Goal: Task Accomplishment & Management: Manage account settings

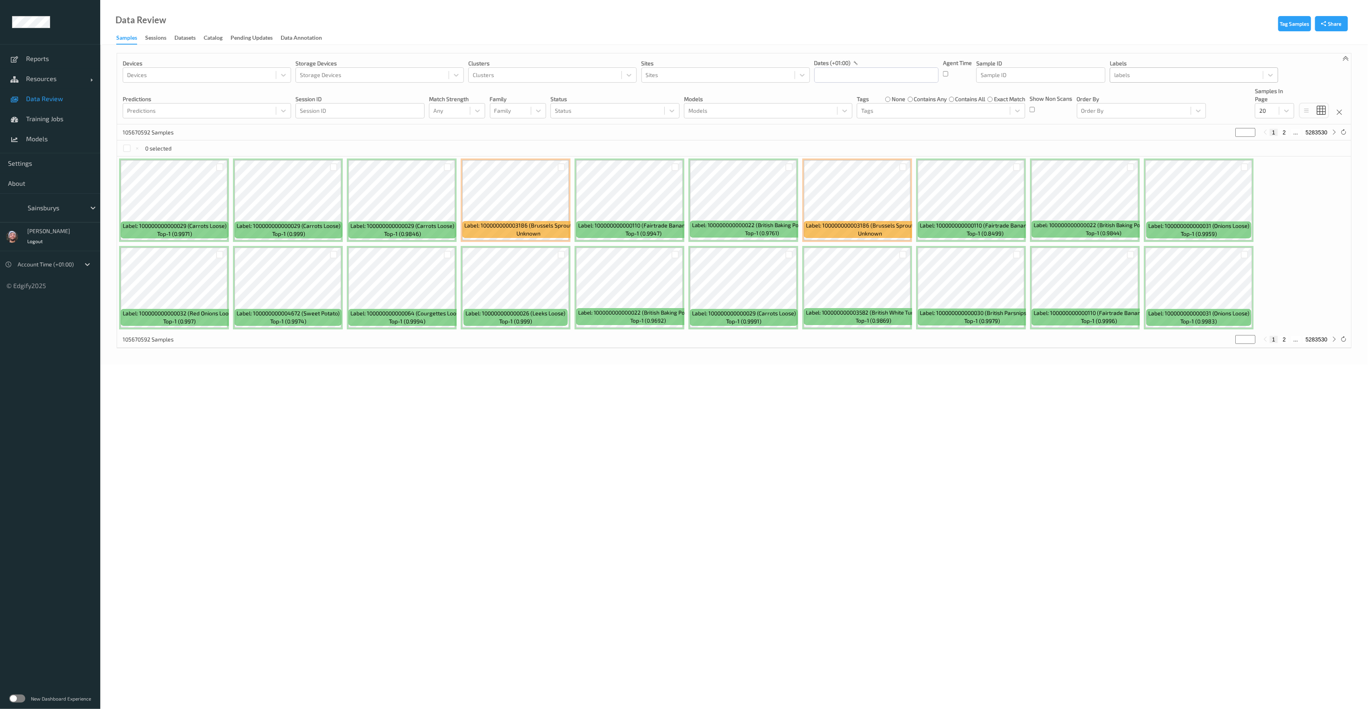
click at [1116, 73] on div at bounding box center [1186, 75] width 145 height 10
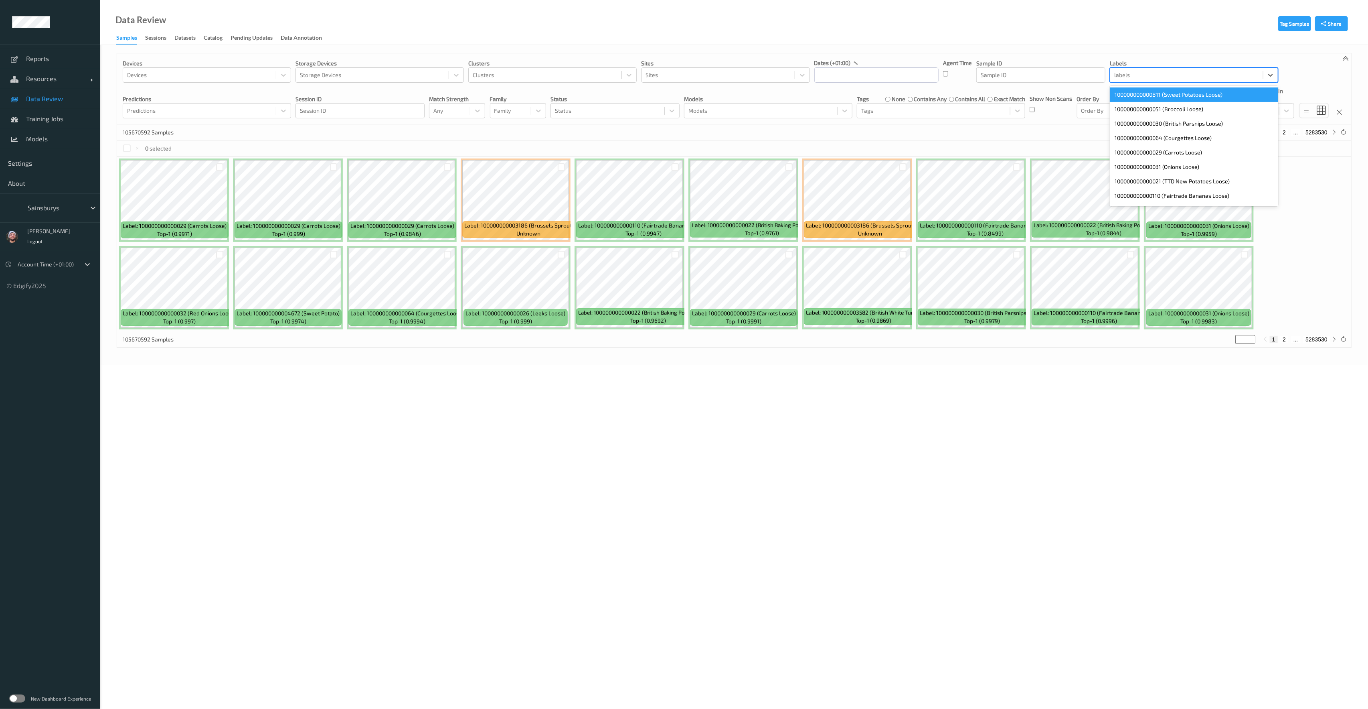
type input "4"
type input "110"
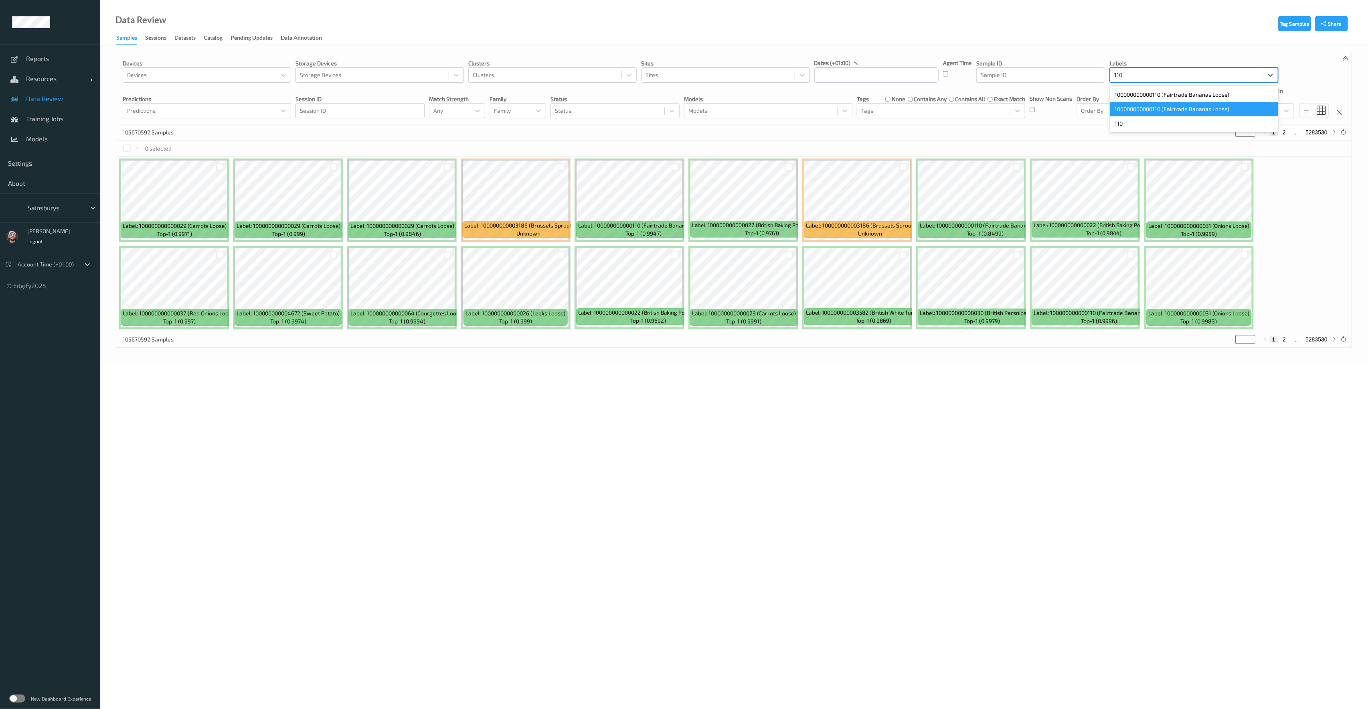
click at [1165, 105] on div "100000000000110 (Fairtrade Bananas Loose)" at bounding box center [1194, 109] width 168 height 14
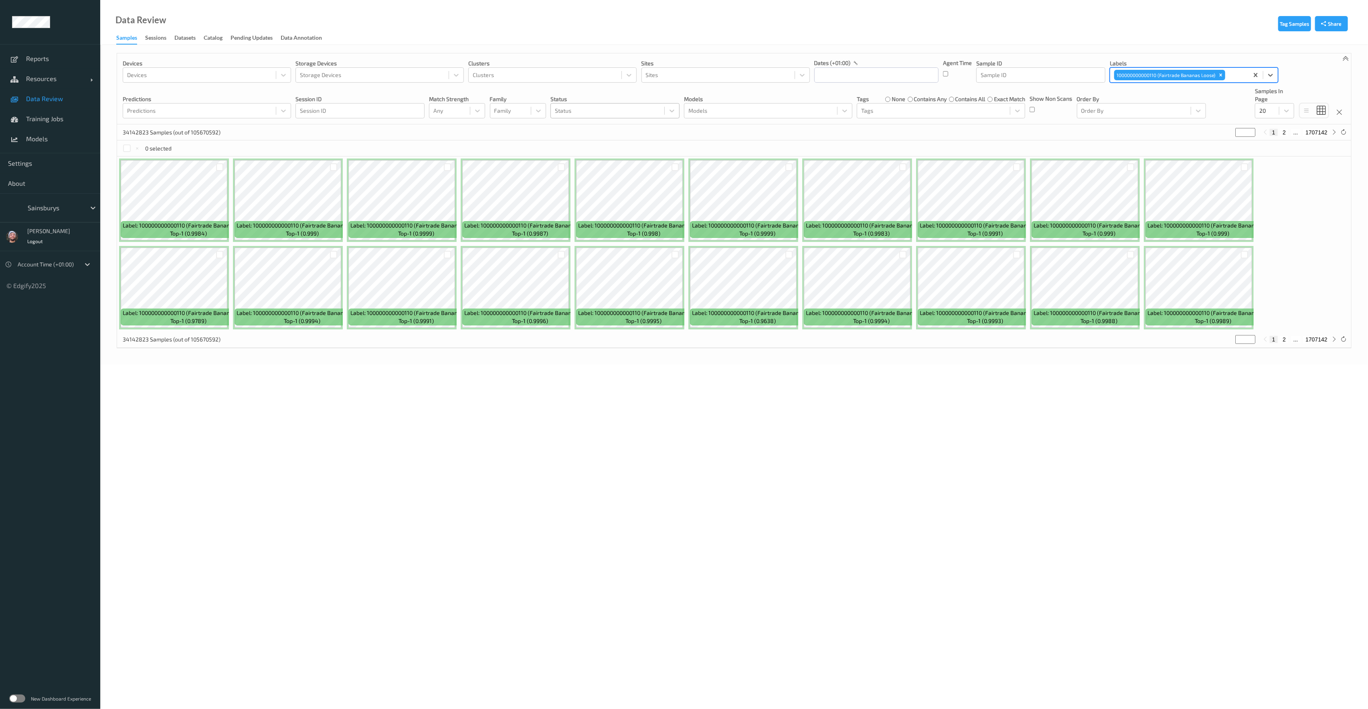
click at [604, 111] on div at bounding box center [607, 111] width 105 height 10
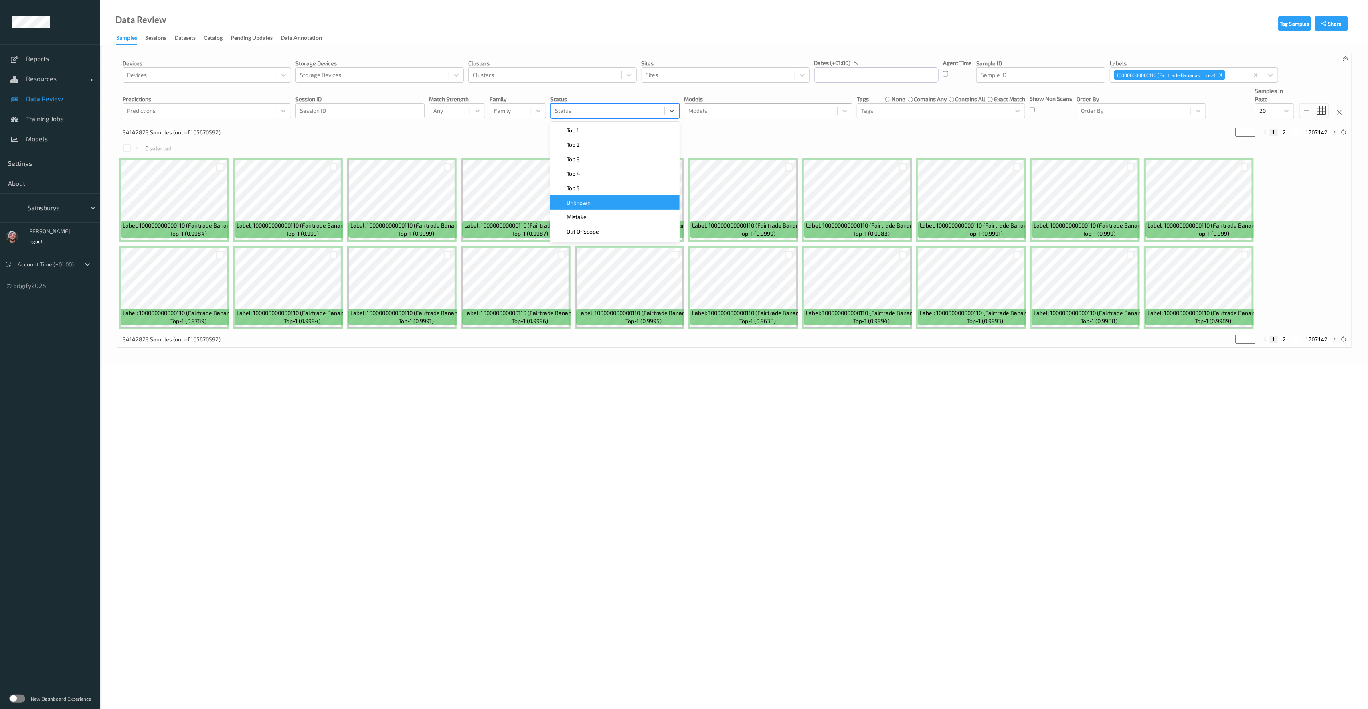
click at [596, 204] on div "Unknown" at bounding box center [615, 203] width 120 height 8
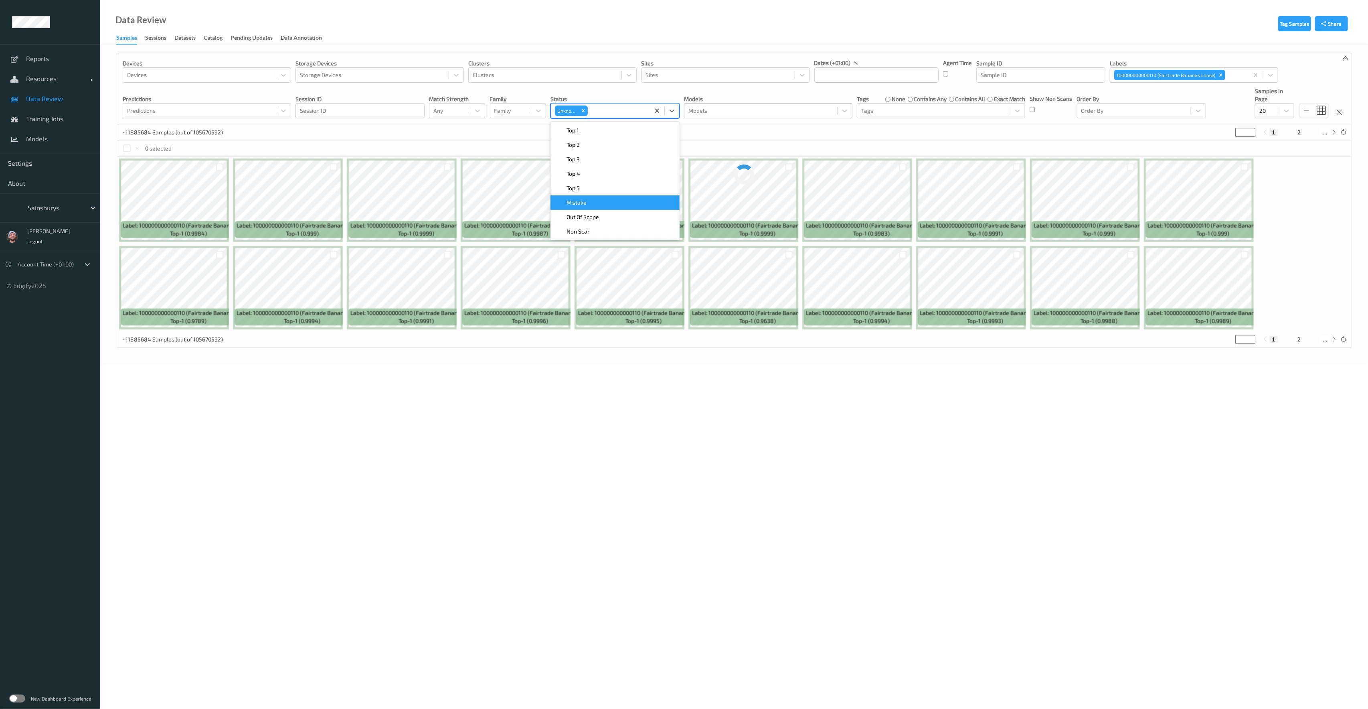
click at [708, 112] on div at bounding box center [761, 111] width 145 height 10
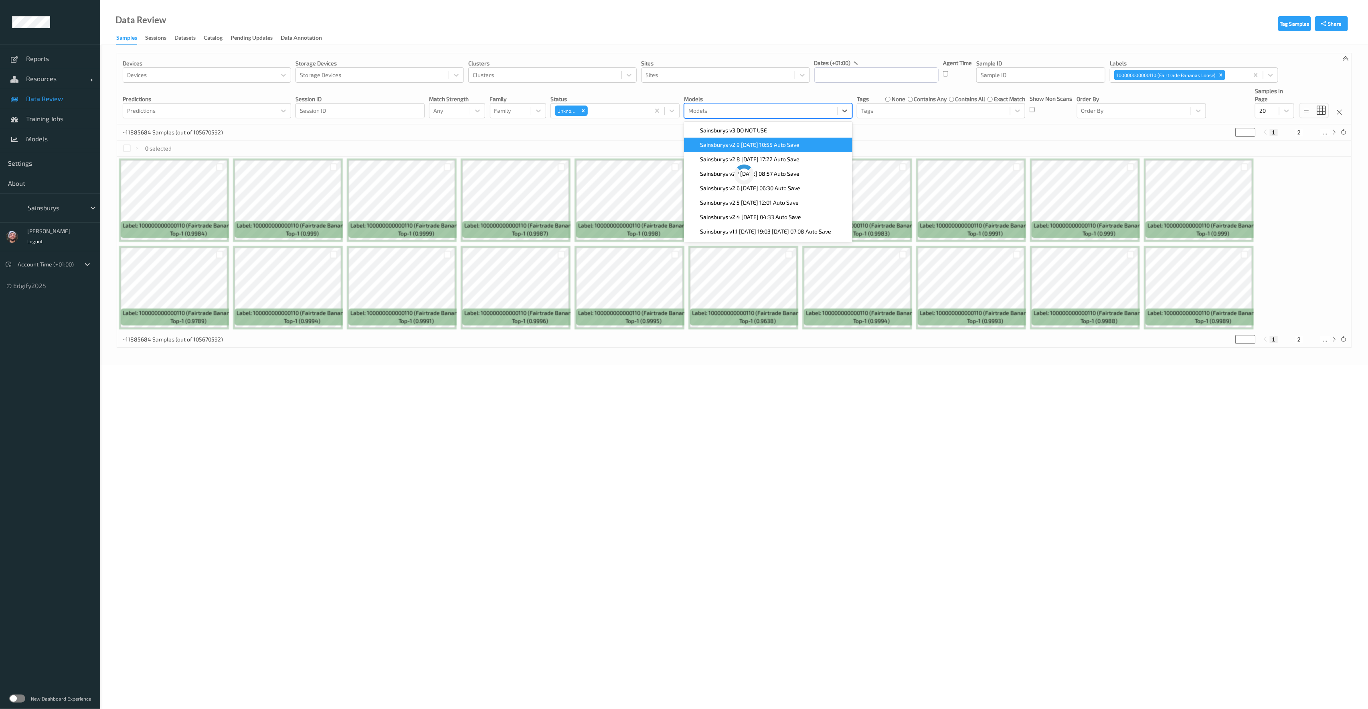
click at [735, 143] on span "Sainsburys v2.9 [DATE] 10:55 Auto Save" at bounding box center [749, 145] width 99 height 8
click at [1041, 136] on div "~11885684 Samples (out of 105670592) * 1 2 ..." at bounding box center [734, 132] width 1234 height 16
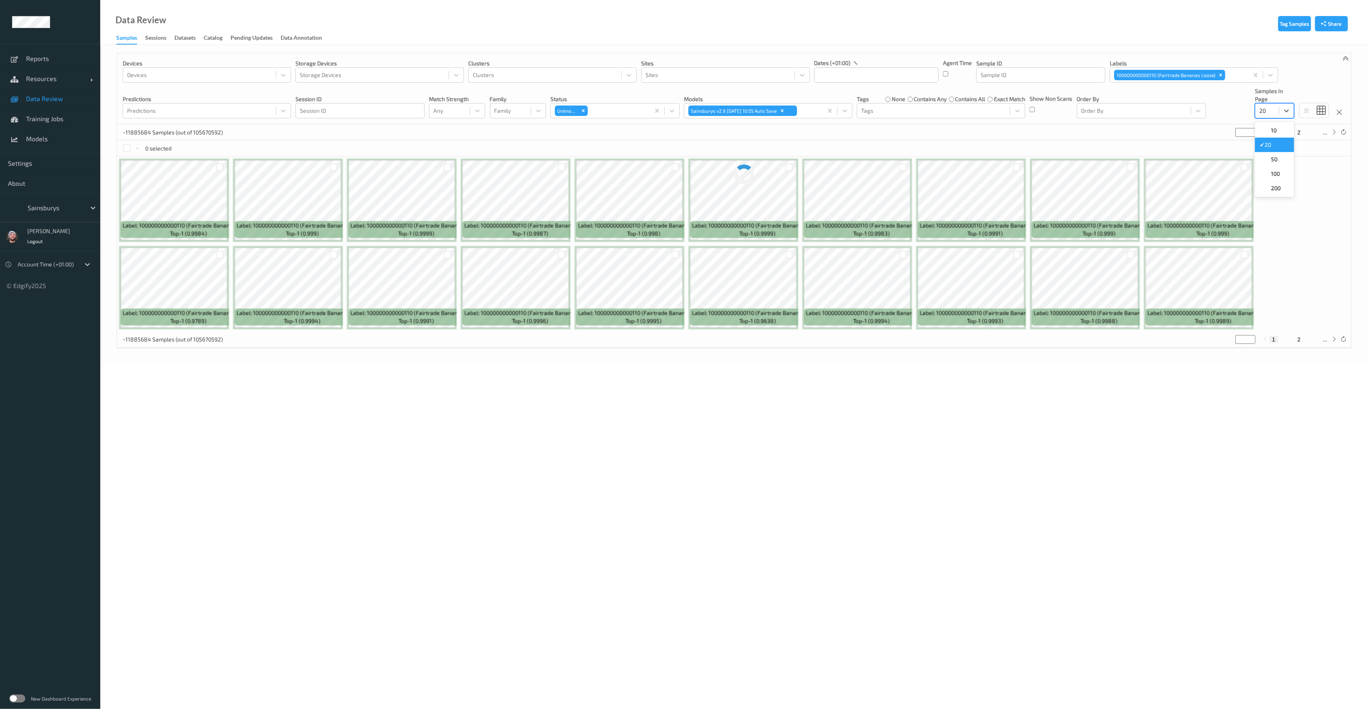
click at [1267, 114] on div at bounding box center [1268, 111] width 16 height 10
click at [1276, 188] on span "200" at bounding box center [1276, 188] width 10 height 8
click at [845, 71] on input "text" at bounding box center [876, 74] width 124 height 15
click at [886, 156] on div "19" at bounding box center [893, 156] width 14 height 14
click at [876, 156] on span "18" at bounding box center [879, 155] width 11 height 11
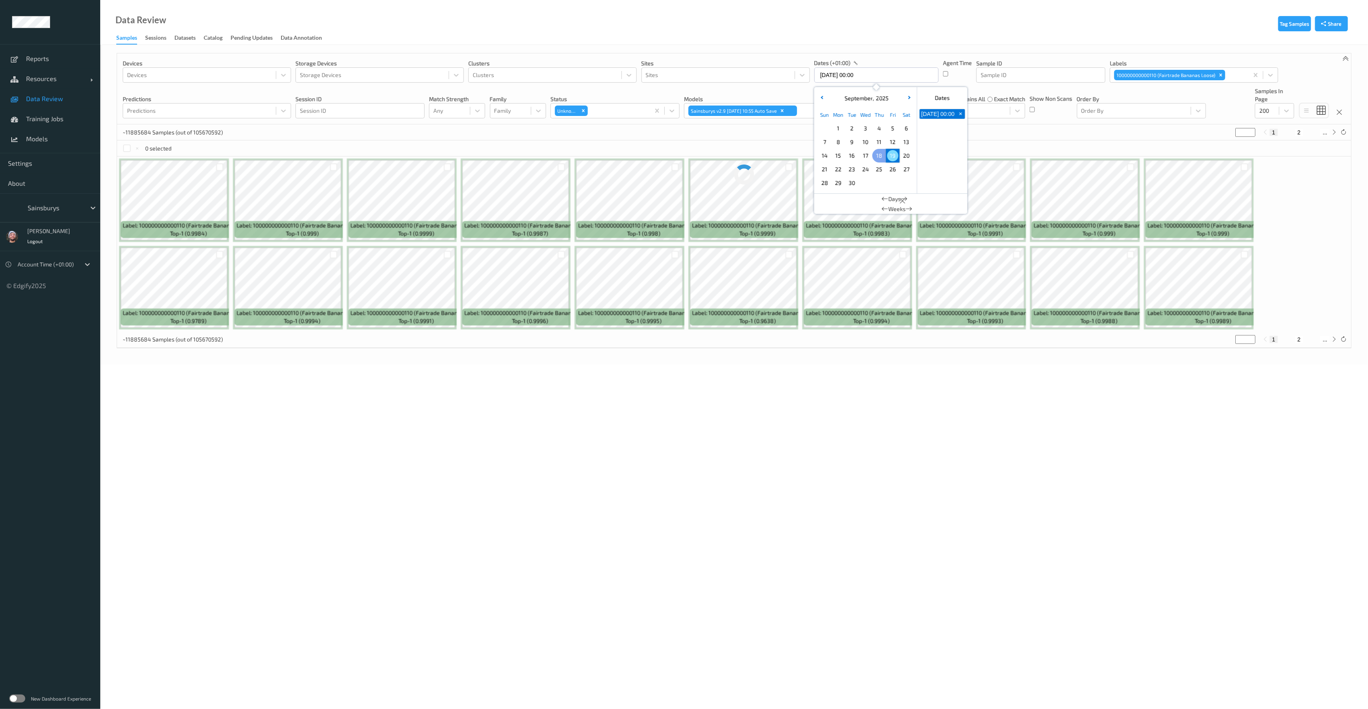
type input "18/09/2025 00:00 -> 19/09/2025 23:59"
click at [989, 138] on div "~11885684 Samples (out of 105670592) * 1 2 ..." at bounding box center [734, 132] width 1234 height 16
click at [48, 121] on span "Training Jobs" at bounding box center [59, 119] width 66 height 8
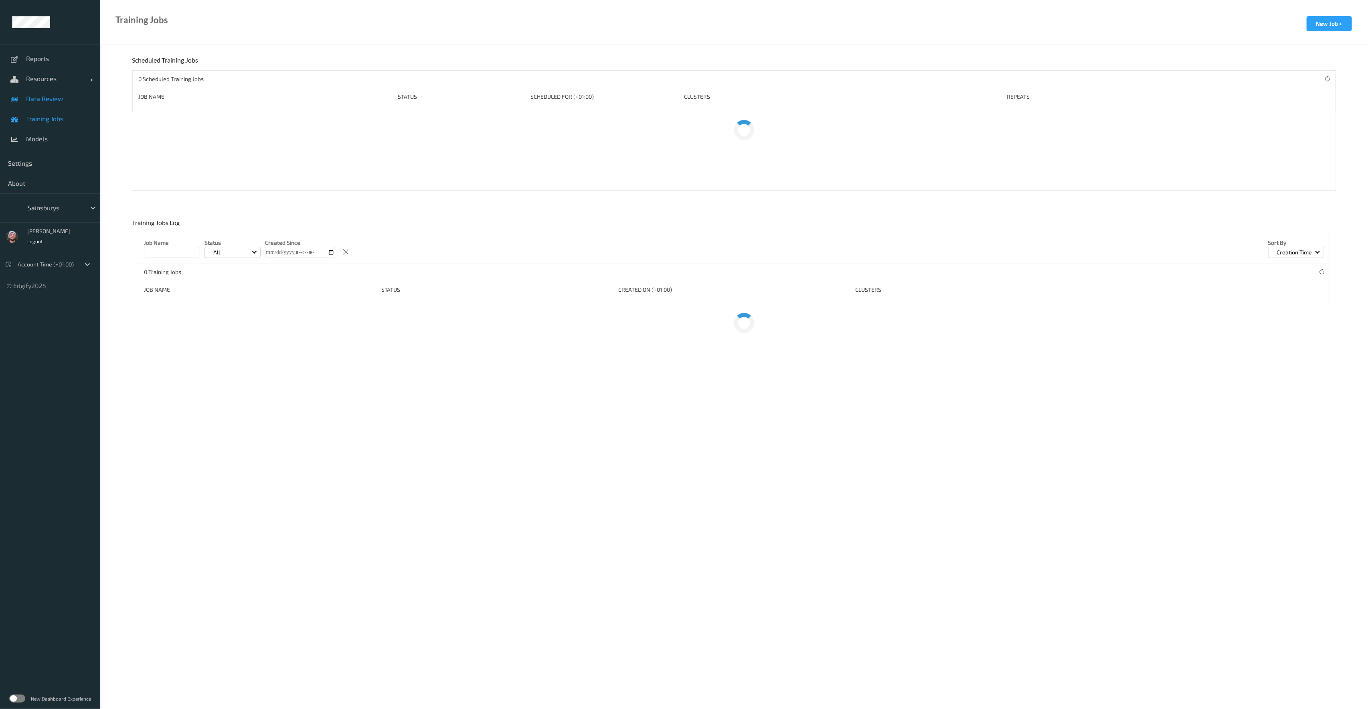
click at [57, 101] on span "Data Review" at bounding box center [59, 99] width 66 height 8
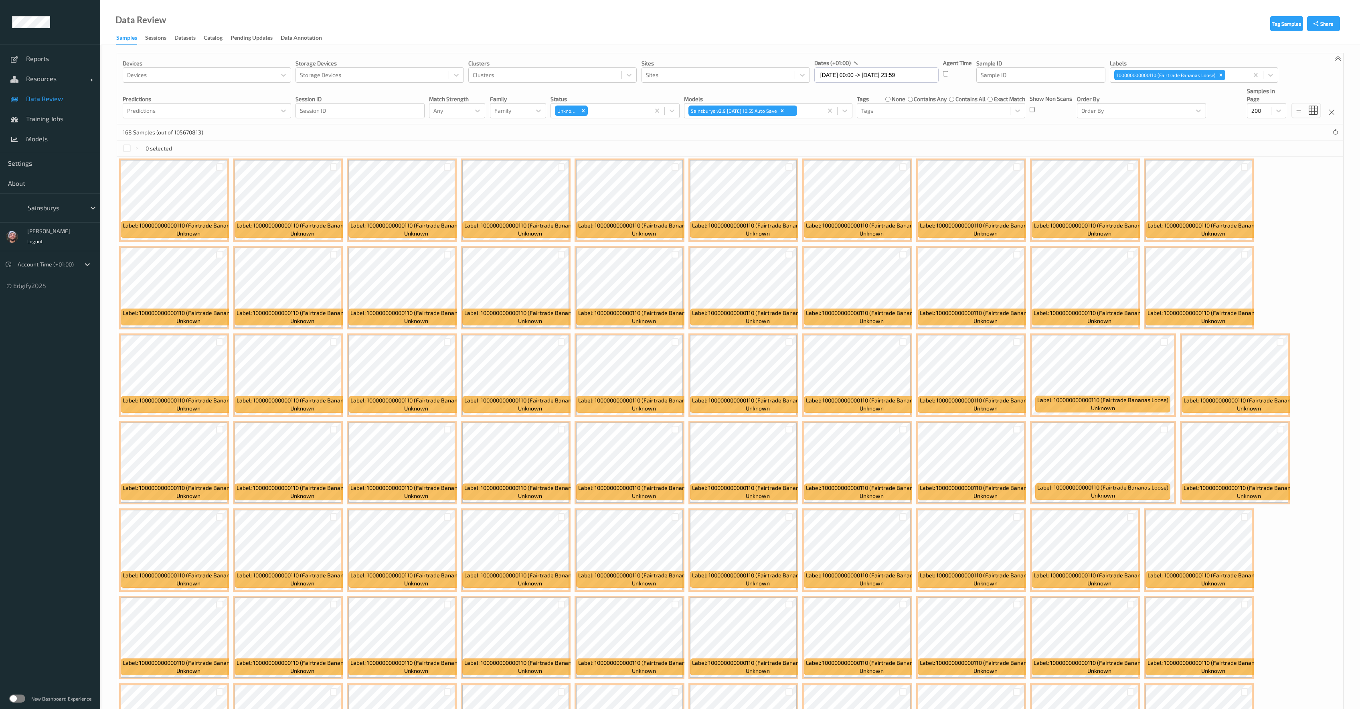
click at [649, 95] on div "Status Unknown" at bounding box center [615, 102] width 129 height 31
drag, startPoint x: 1228, startPoint y: 37, endPoint x: 688, endPoint y: 144, distance: 550.6
click at [1228, 37] on div "Data Review Samples Sessions Datasets Catalog Pending Updates Data Annotation" at bounding box center [730, 22] width 1260 height 45
drag, startPoint x: 36, startPoint y: 143, endPoint x: 1, endPoint y: 154, distance: 36.8
click at [36, 143] on link "Models" at bounding box center [50, 139] width 100 height 20
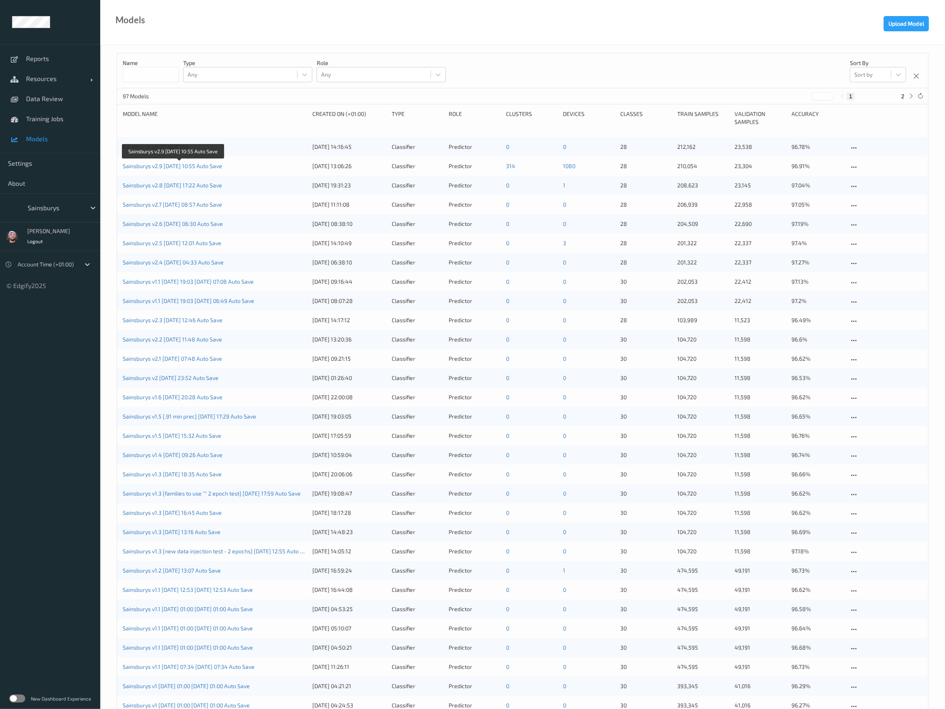
drag, startPoint x: 166, startPoint y: 168, endPoint x: 202, endPoint y: 82, distance: 93.3
click at [166, 168] on link "Sainsburys v2.9 [DATE] 10:55 Auto Save" at bounding box center [172, 165] width 99 height 7
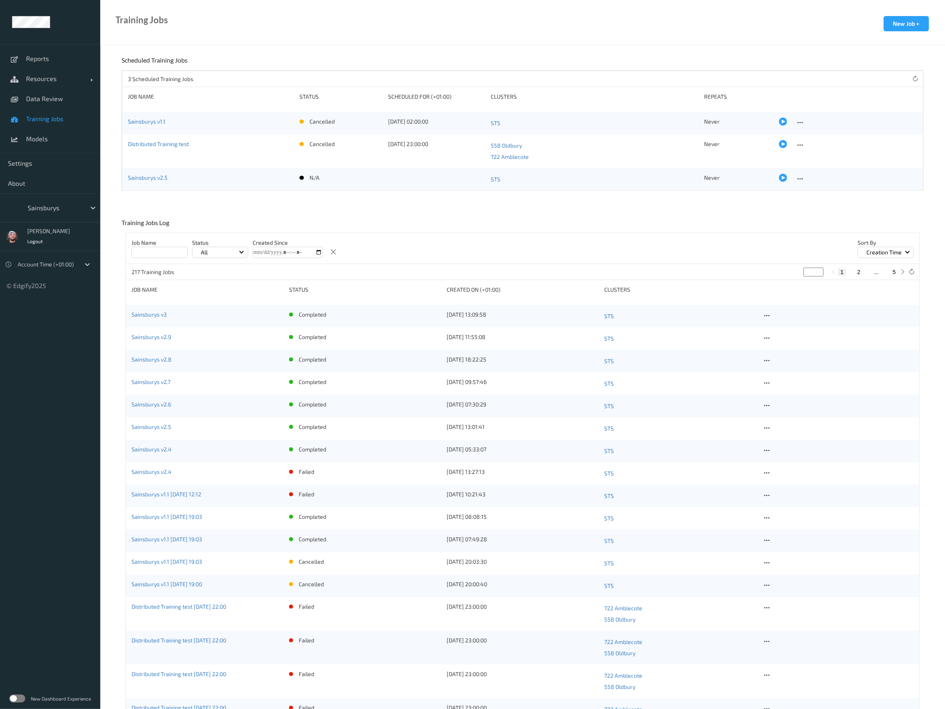
click at [432, 32] on div "Training Jobs New Job +" at bounding box center [522, 22] width 845 height 45
click at [61, 93] on link "Data Review" at bounding box center [50, 99] width 100 height 20
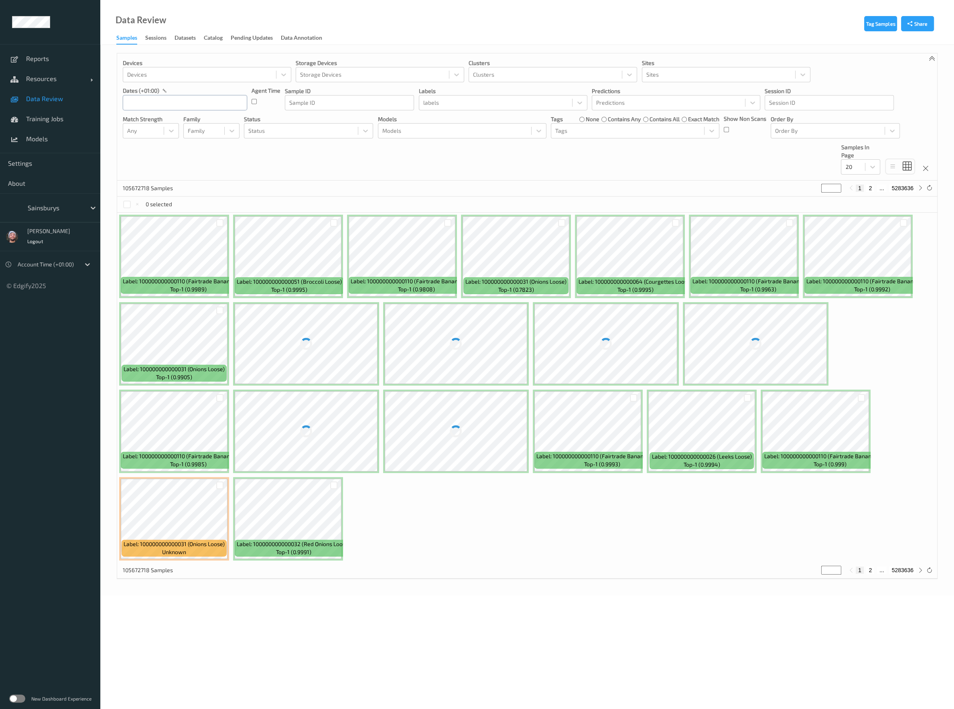
click at [196, 108] on input "text" at bounding box center [185, 102] width 124 height 15
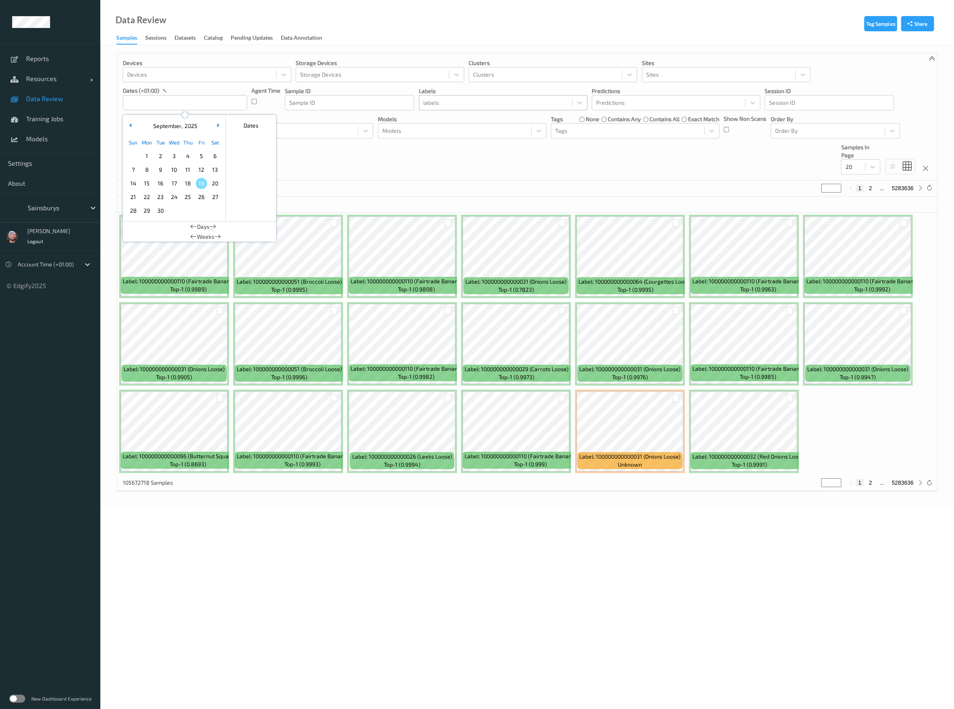
click at [465, 96] on div "labels" at bounding box center [495, 102] width 153 height 13
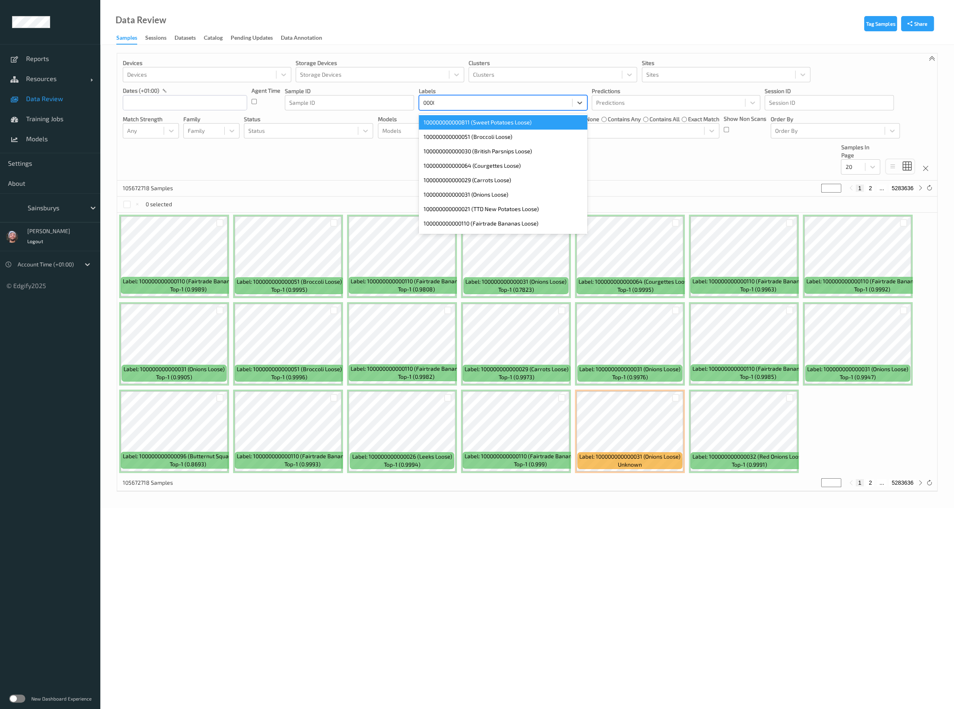
type input "00002"
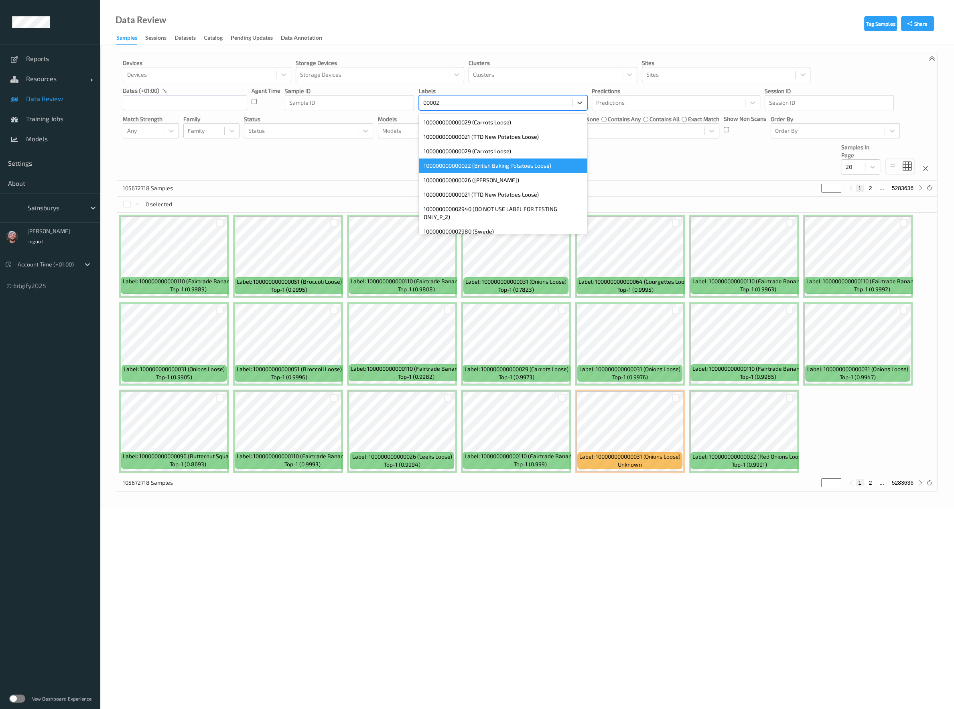
click at [483, 164] on div "100000000000022 (British Baking Potatoes Loose)" at bounding box center [503, 165] width 168 height 14
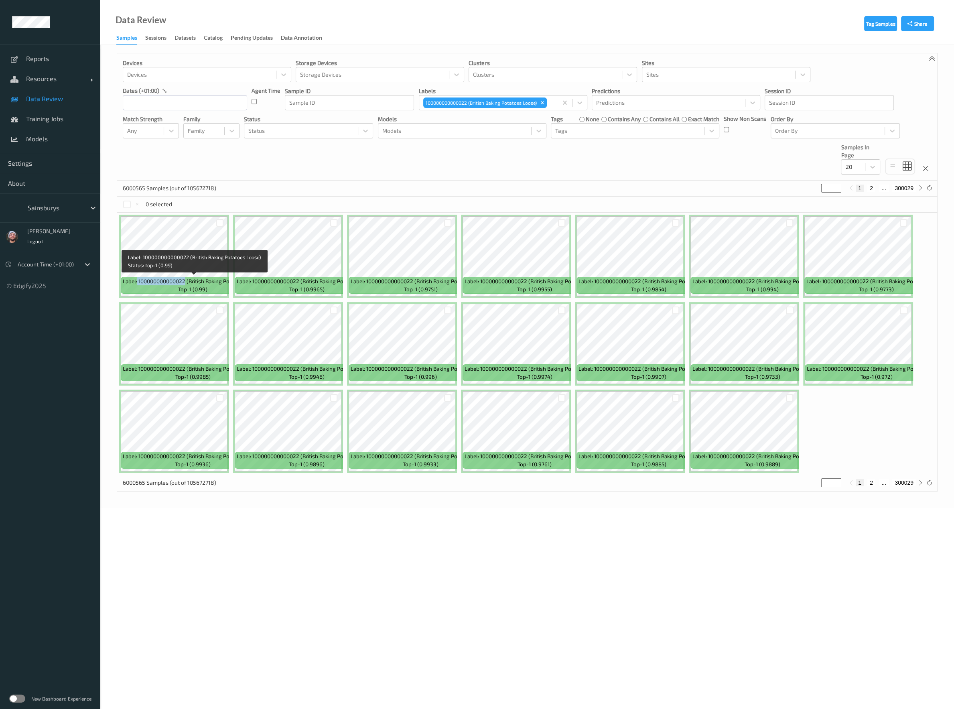
copy span "100000000000022"
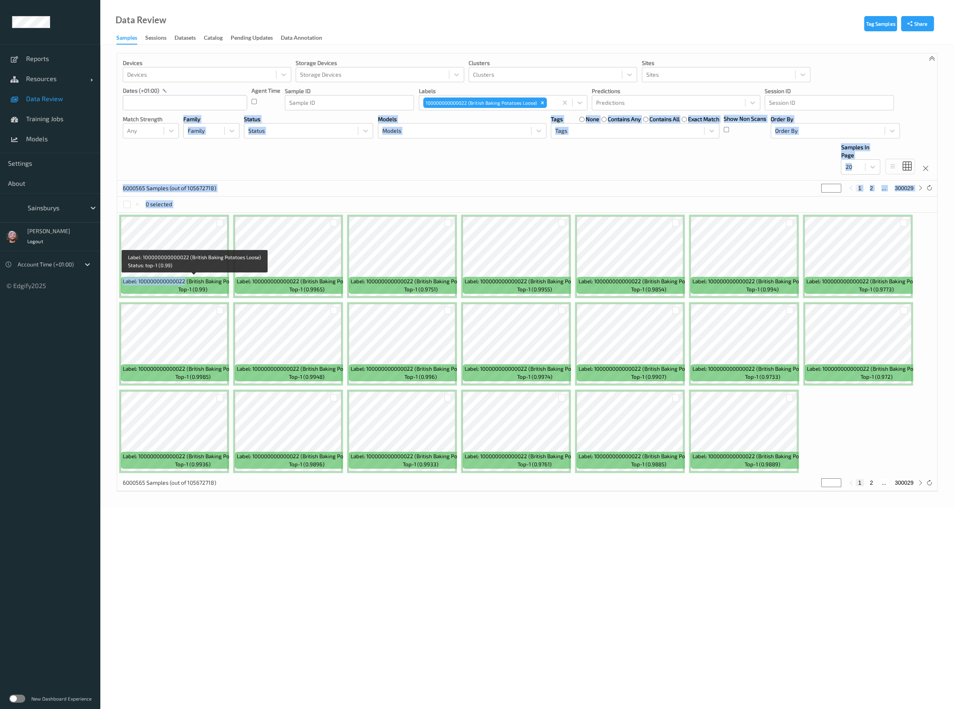
drag, startPoint x: 186, startPoint y: 280, endPoint x: 172, endPoint y: 172, distance: 109.7
click at [172, 172] on div "Devices Devices Storage Devices Storage Devices Clusters Clusters Sites Sites d…" at bounding box center [527, 272] width 820 height 438
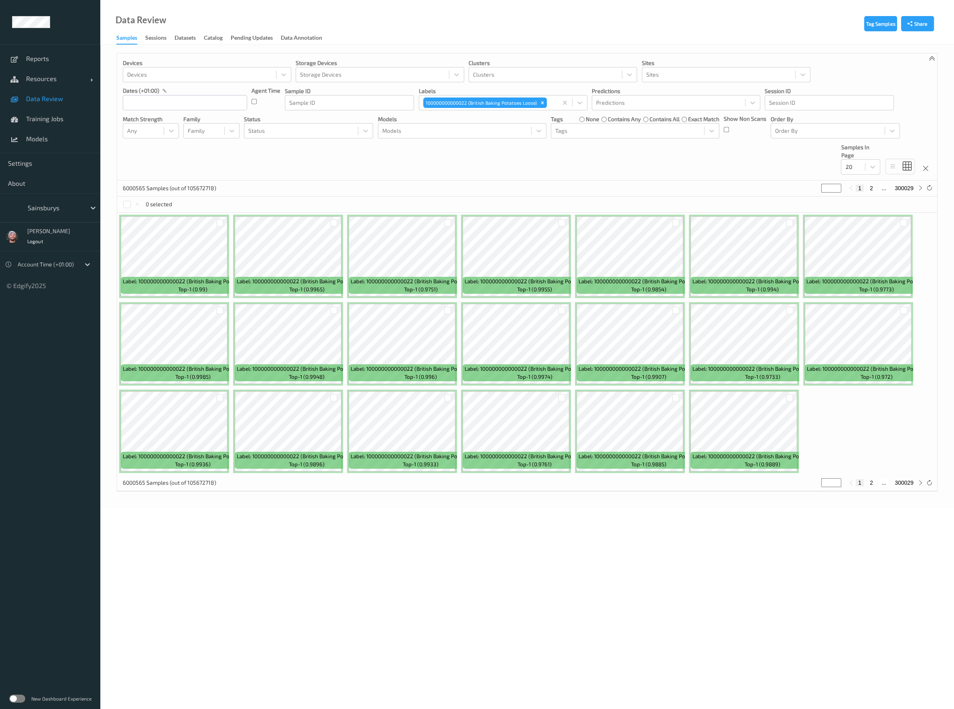
click at [172, 172] on div "Devices Devices Storage Devices Storage Devices Clusters Clusters Sites Sites d…" at bounding box center [527, 116] width 820 height 127
click at [427, 172] on div "Devices Devices Storage Devices Storage Devices Clusters Clusters Sites Sites d…" at bounding box center [527, 116] width 820 height 127
click at [553, 104] on div "100000000000022 (British Baking Potatoes Loose)" at bounding box center [488, 103] width 138 height 14
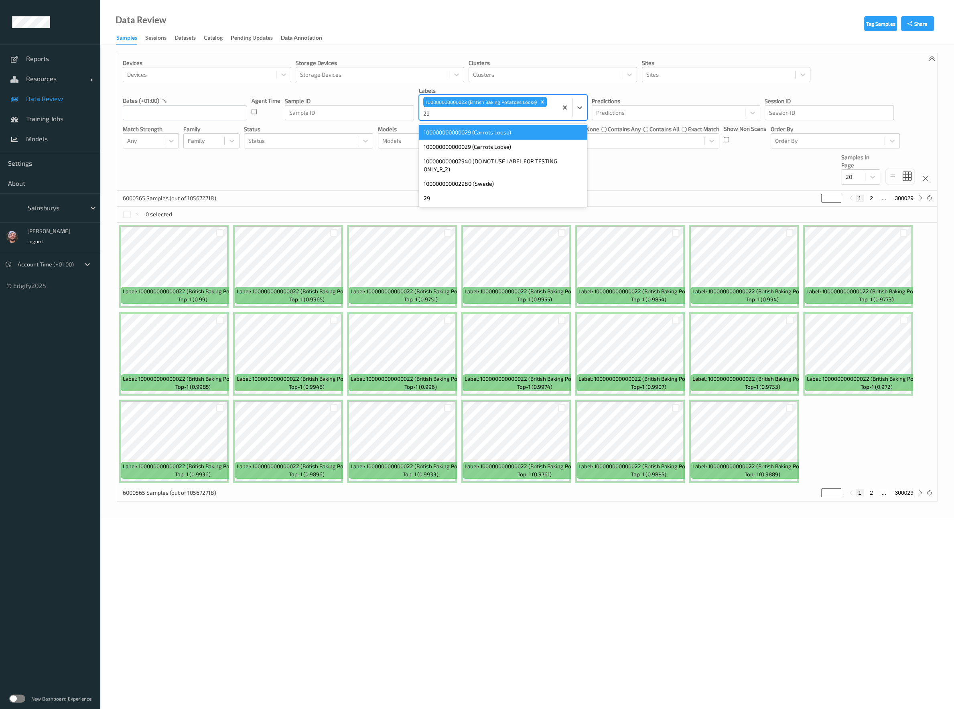
type input "29"
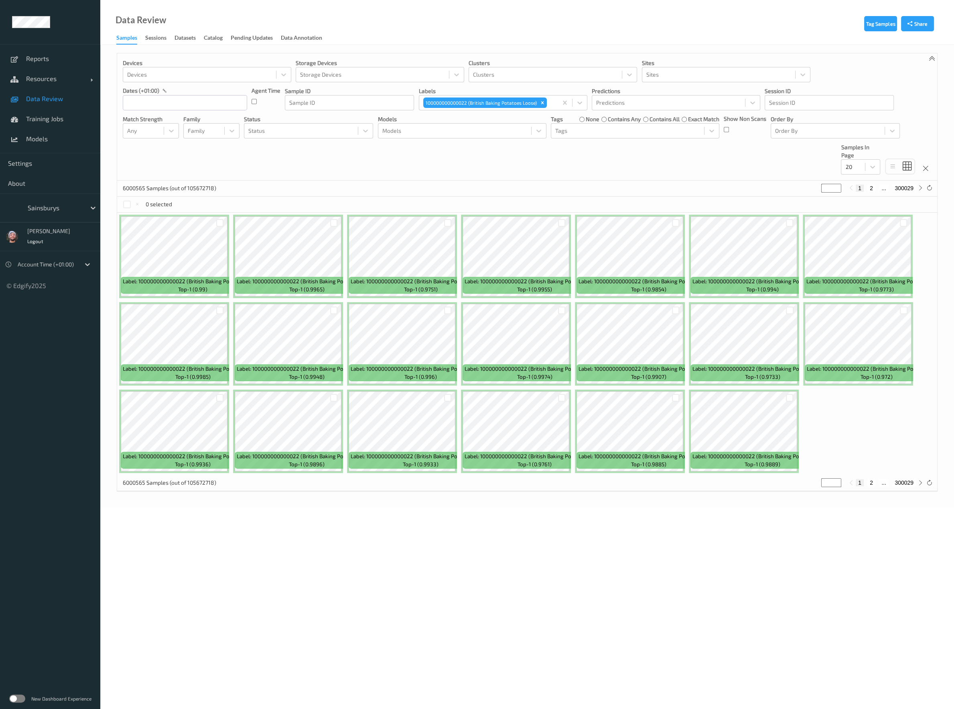
click at [508, 49] on div "Tag Samples Share Devices Devices Storage Devices Storage Devices Clusters Clus…" at bounding box center [526, 276] width 853 height 463
click at [358, 163] on div "Devices Devices Storage Devices Storage Devices Clusters Clusters Sites Sites d…" at bounding box center [527, 116] width 820 height 127
drag, startPoint x: 350, startPoint y: 159, endPoint x: 354, endPoint y: 147, distance: 12.7
click at [350, 159] on div "Devices Devices Storage Devices Storage Devices Clusters Clusters Sites Sites d…" at bounding box center [527, 116] width 820 height 127
click at [437, 133] on div at bounding box center [454, 131] width 145 height 10
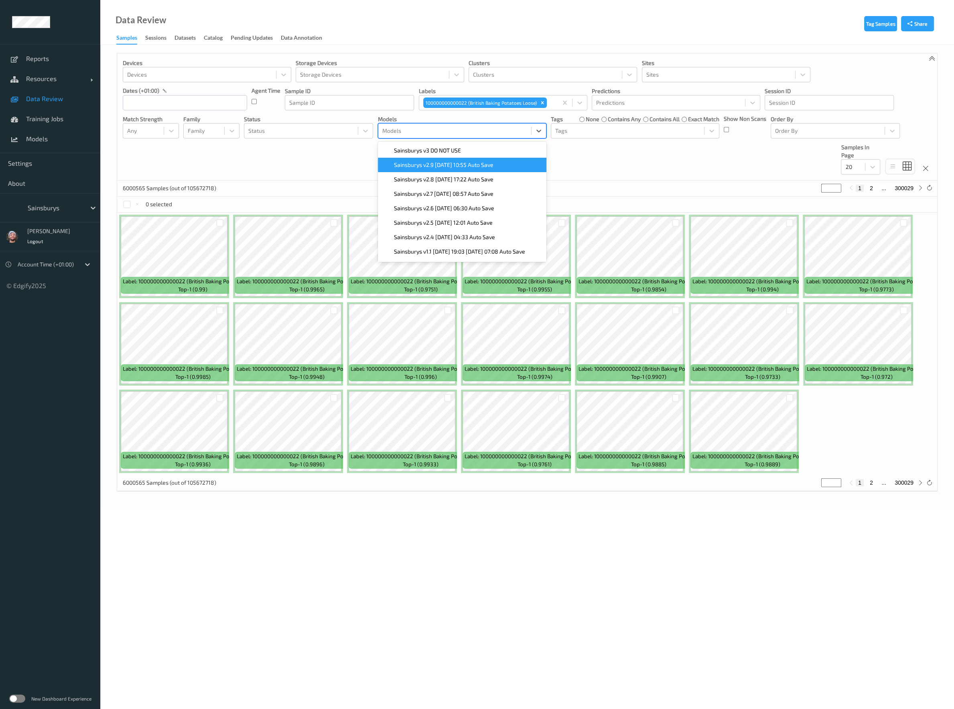
click at [442, 162] on span "Sainsburys v2.9 [DATE] 10:55 Auto Save" at bounding box center [443, 165] width 99 height 8
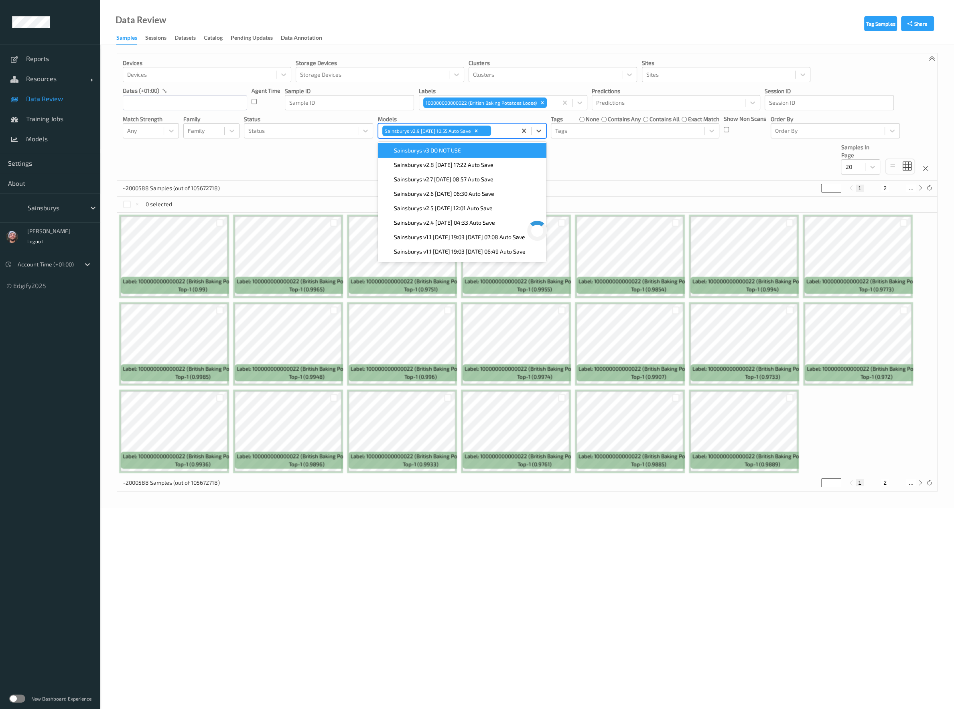
click at [328, 164] on div "Devices Devices Storage Devices Storage Devices Clusters Clusters Sites Sites d…" at bounding box center [527, 116] width 820 height 127
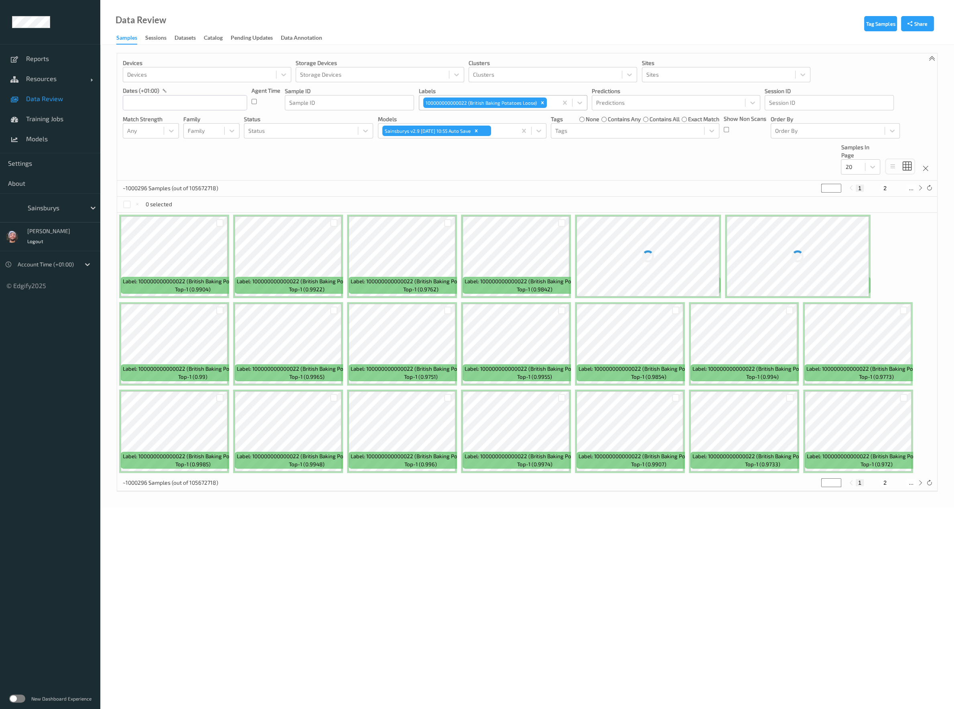
click at [540, 102] on icon "Remove 100000000000022 (British Baking Potatoes Loose)" at bounding box center [542, 103] width 6 height 6
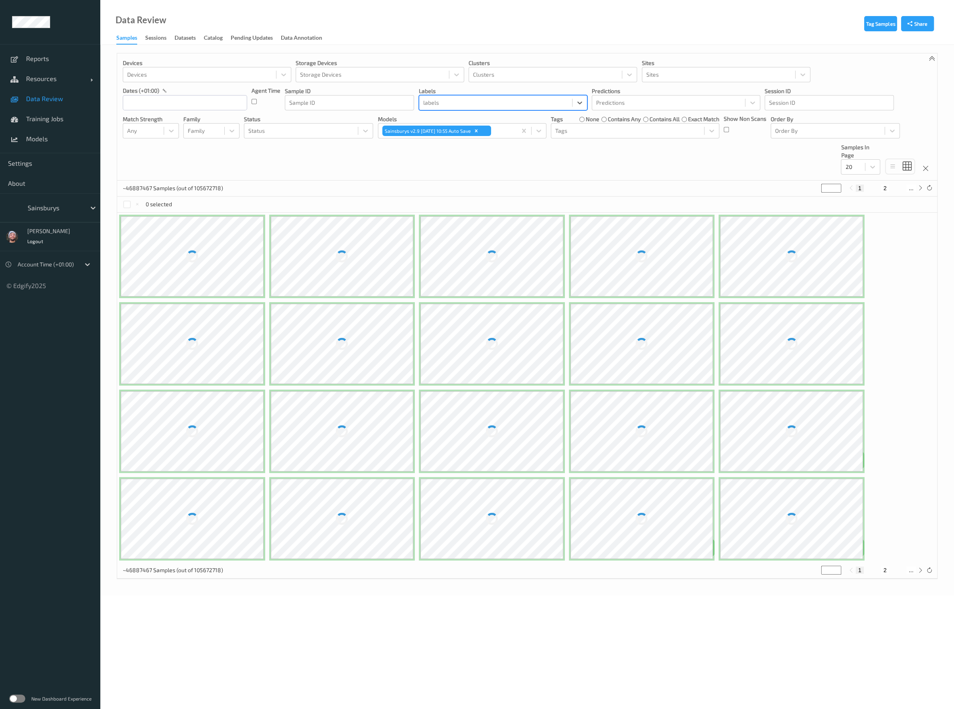
click at [489, 104] on div at bounding box center [495, 103] width 145 height 10
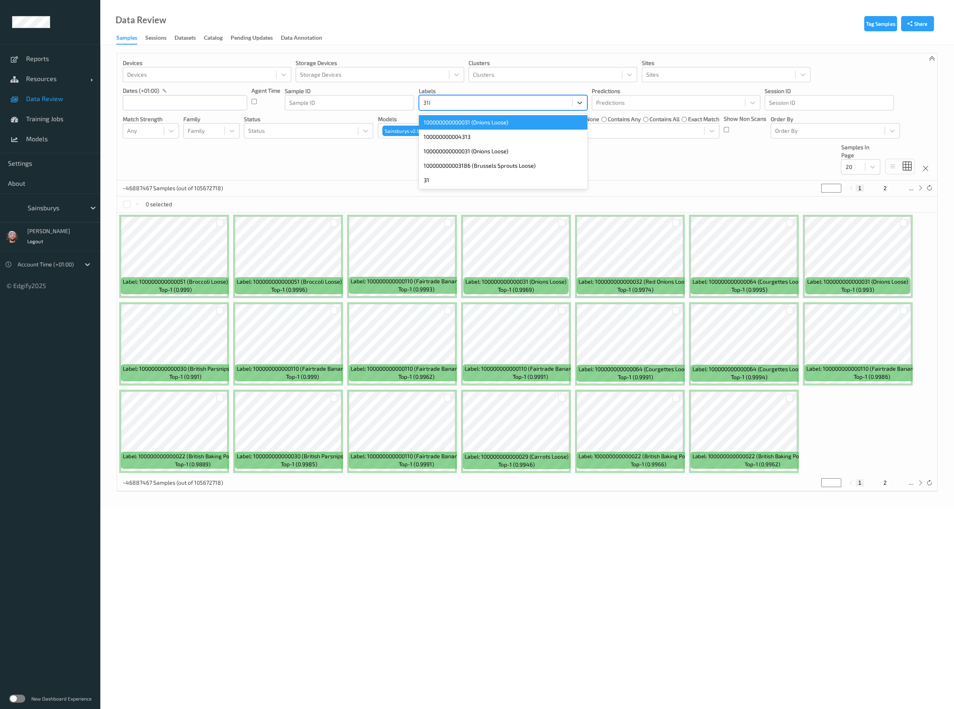
type input "3186"
click at [495, 122] on div "100000000003186 (Brussels Sprouts Loose)" at bounding box center [503, 122] width 168 height 14
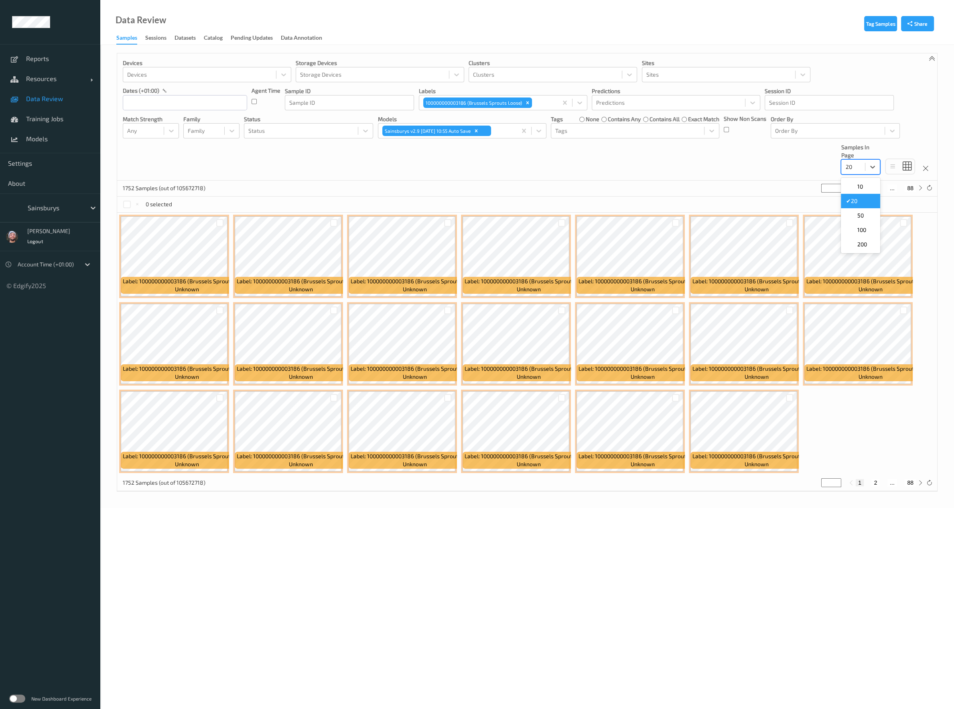
click at [859, 171] on div at bounding box center [853, 167] width 16 height 10
click at [868, 245] on div "200" at bounding box center [860, 244] width 30 height 8
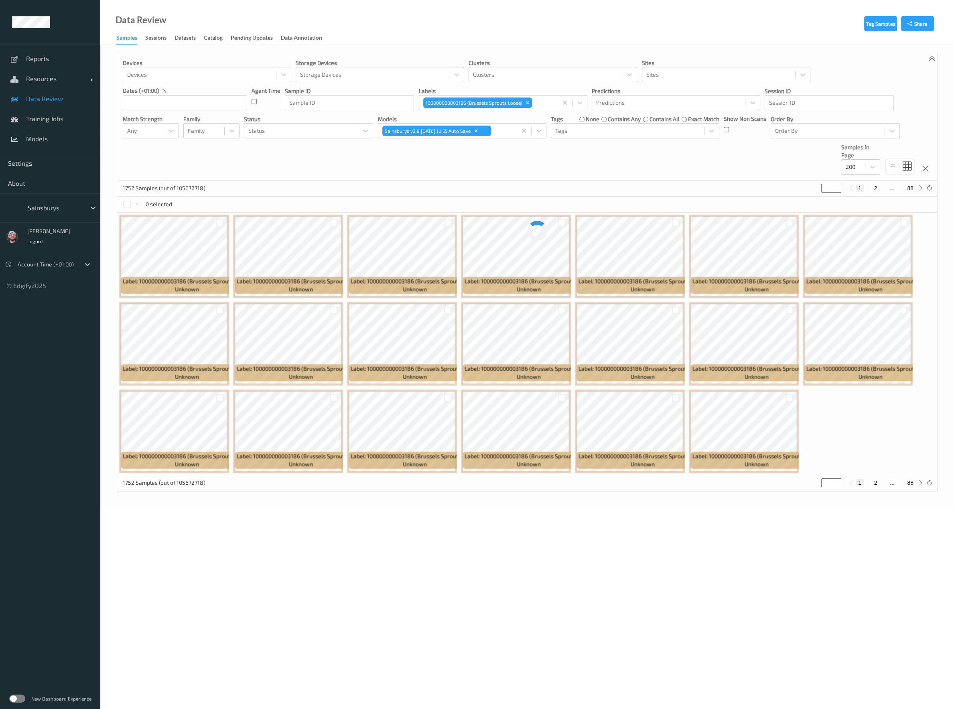
drag, startPoint x: 465, startPoint y: 168, endPoint x: 493, endPoint y: 164, distance: 28.4
click at [465, 168] on div "Devices Devices Storage Devices Storage Devices Clusters Clusters Sites Sites d…" at bounding box center [527, 116] width 820 height 127
click at [585, 177] on div "Devices Devices Storage Devices Storage Devices Clusters Clusters Sites Sites d…" at bounding box center [527, 116] width 820 height 127
click at [365, 149] on div "Devices Devices Storage Devices Storage Devices Clusters Clusters Sites Sites d…" at bounding box center [527, 116] width 820 height 127
click at [71, 101] on span "Data Review" at bounding box center [59, 99] width 66 height 8
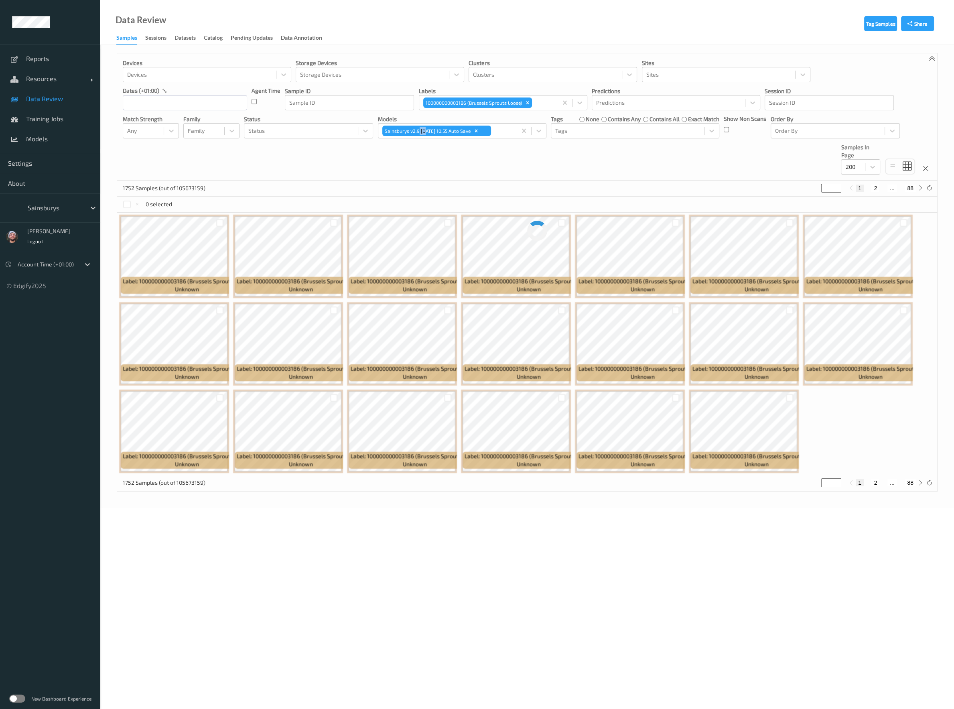
drag, startPoint x: 424, startPoint y: 153, endPoint x: 418, endPoint y: 169, distance: 17.3
click at [418, 169] on div "Devices Devices Storage Devices Storage Devices Clusters Clusters Sites Sites d…" at bounding box center [527, 116] width 820 height 127
click at [200, 100] on input "text" at bounding box center [185, 102] width 124 height 15
click at [187, 185] on span "18" at bounding box center [187, 183] width 11 height 11
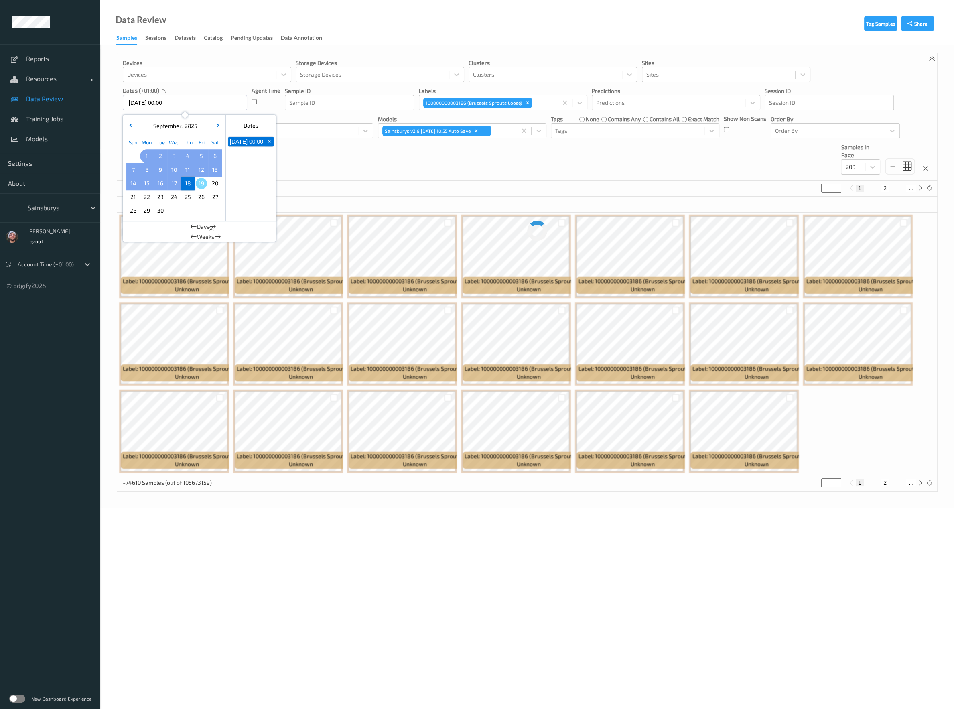
click at [149, 158] on span "1" at bounding box center [146, 155] width 11 height 11
type input "01/09/2025 00:00 -> 18/09/2025 23:59"
click at [322, 174] on div "Devices Devices Storage Devices Storage Devices Clusters Clusters Sites Sites d…" at bounding box center [527, 116] width 820 height 127
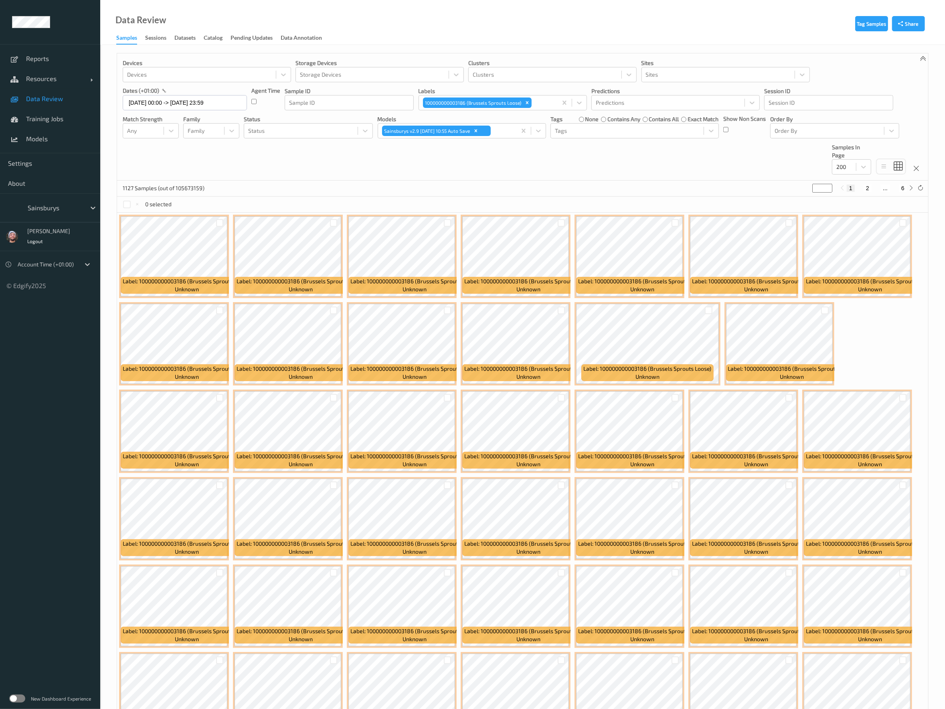
drag, startPoint x: 557, startPoint y: 18, endPoint x: 557, endPoint y: 23, distance: 5.3
click at [557, 18] on div "Data Review Samples Sessions Datasets Catalog Pending Updates Data Annotation" at bounding box center [522, 22] width 845 height 45
click at [871, 191] on button "2" at bounding box center [868, 187] width 8 height 7
type input "*"
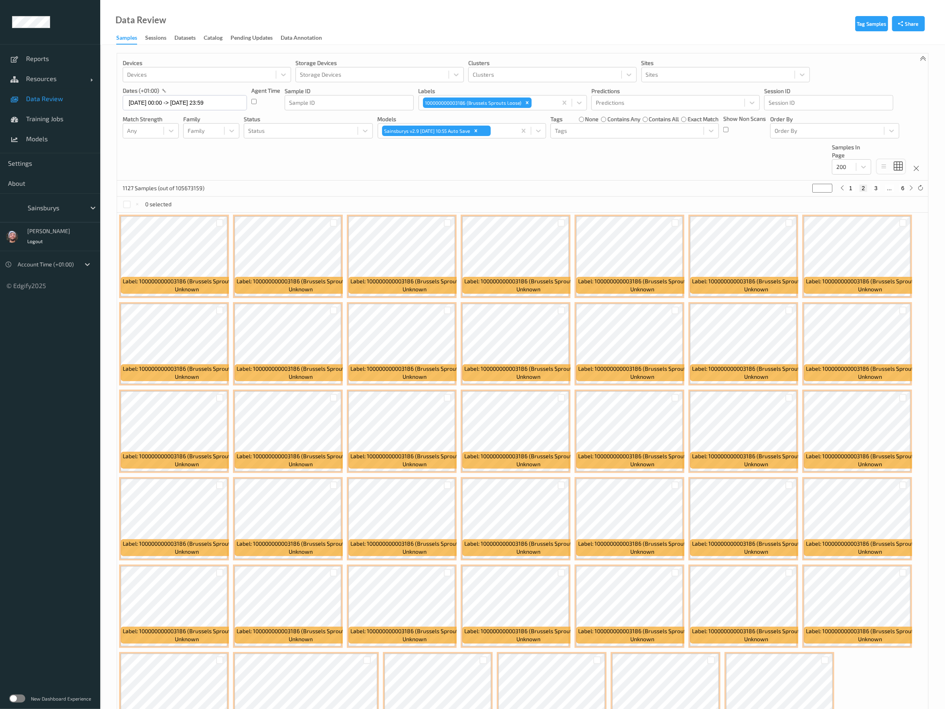
click at [429, 199] on div "0 selected" at bounding box center [522, 204] width 811 height 16
click at [876, 188] on button "3" at bounding box center [876, 187] width 8 height 7
type input "*"
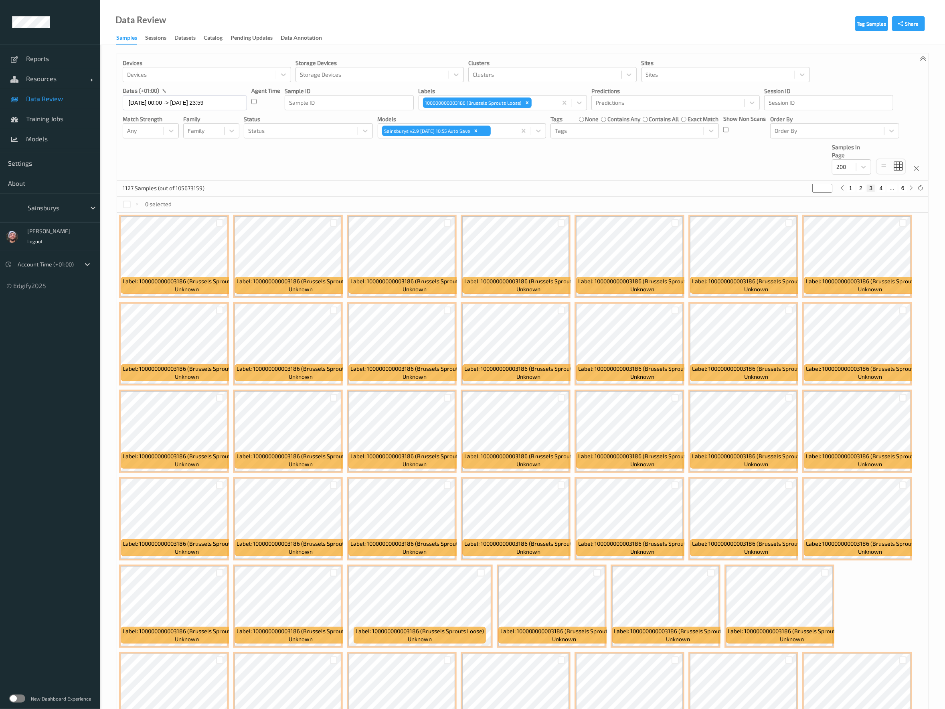
drag, startPoint x: 747, startPoint y: 169, endPoint x: 782, endPoint y: 225, distance: 65.6
click at [747, 169] on div "Devices Devices Storage Devices Storage Devices Clusters Clusters Sites Sites d…" at bounding box center [522, 116] width 811 height 127
click at [882, 191] on button "4" at bounding box center [881, 187] width 8 height 7
type input "*"
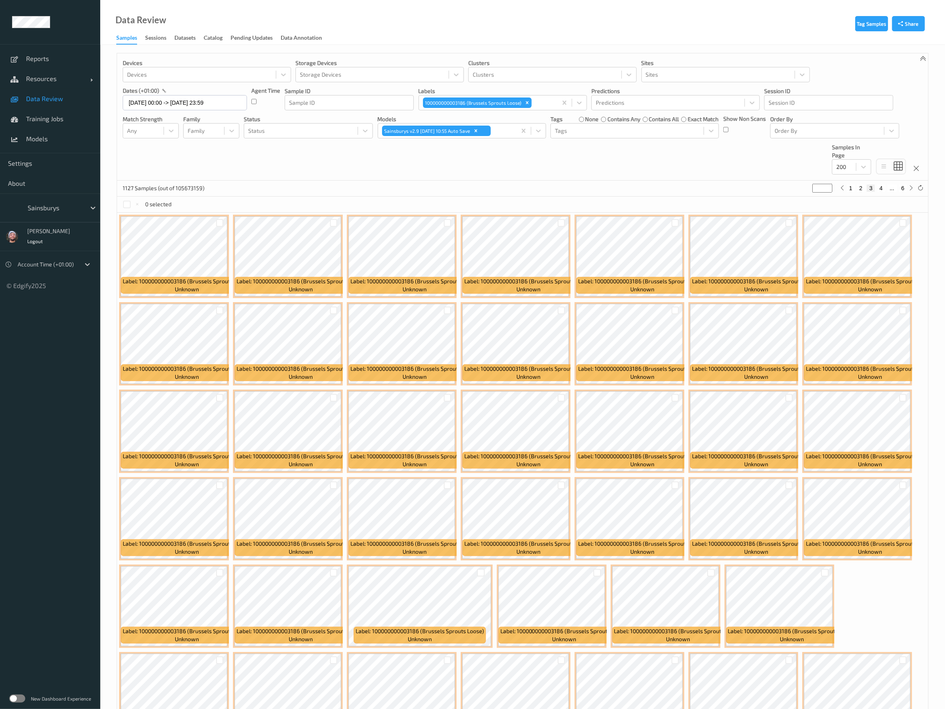
type input "*"
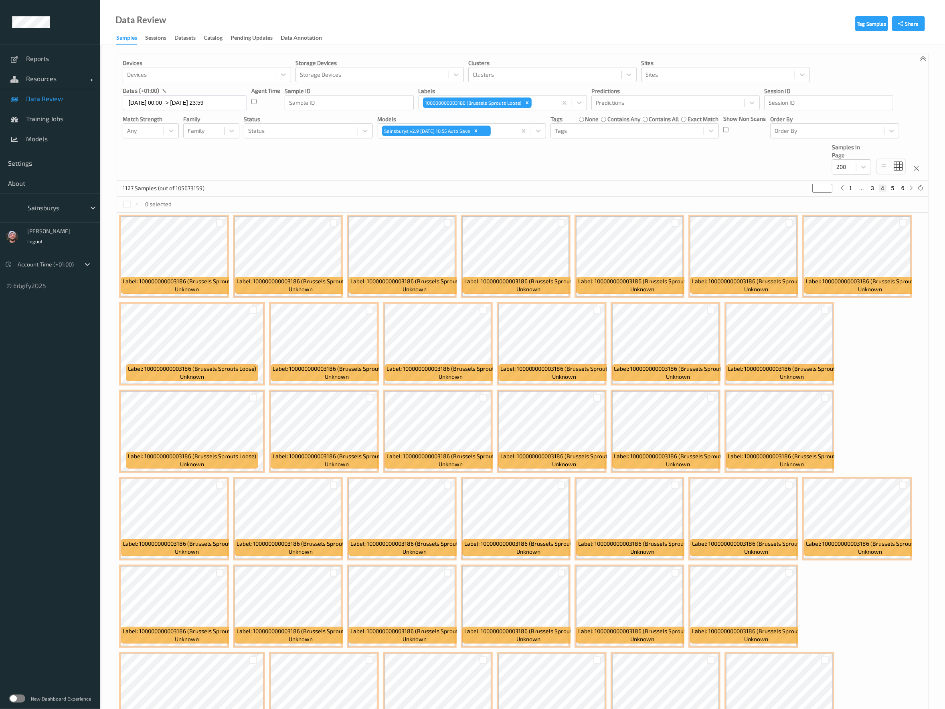
click at [491, 201] on div "0 selected" at bounding box center [522, 204] width 811 height 16
click at [895, 188] on button "5" at bounding box center [893, 187] width 8 height 7
type input "*"
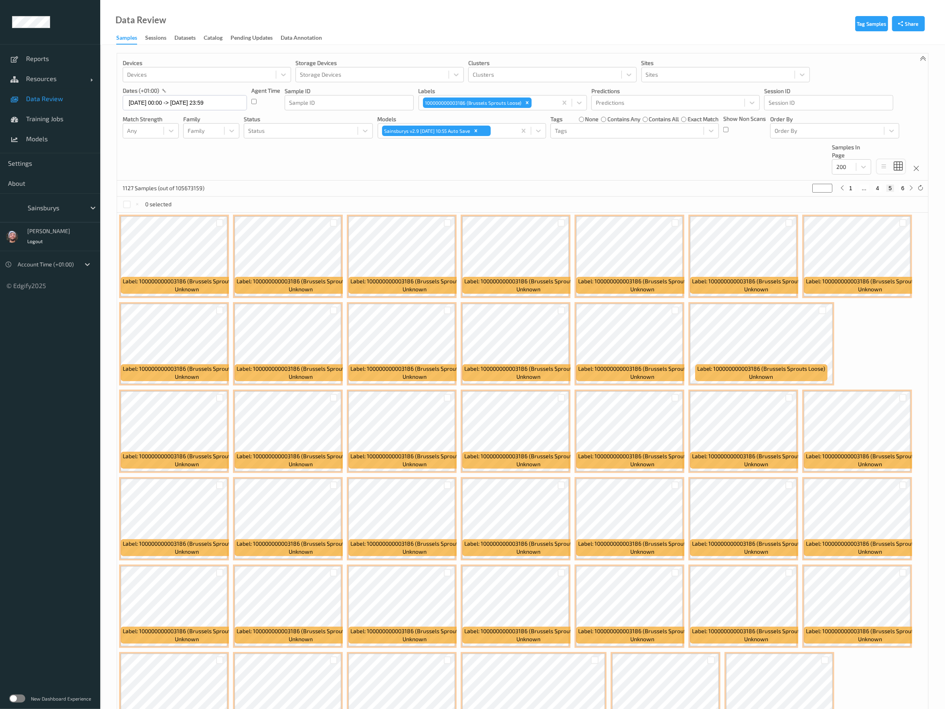
click at [612, 22] on div "Data Review Samples Sessions Datasets Catalog Pending Updates Data Annotation" at bounding box center [522, 22] width 845 height 45
click at [901, 188] on button "6" at bounding box center [903, 187] width 8 height 7
type input "*"
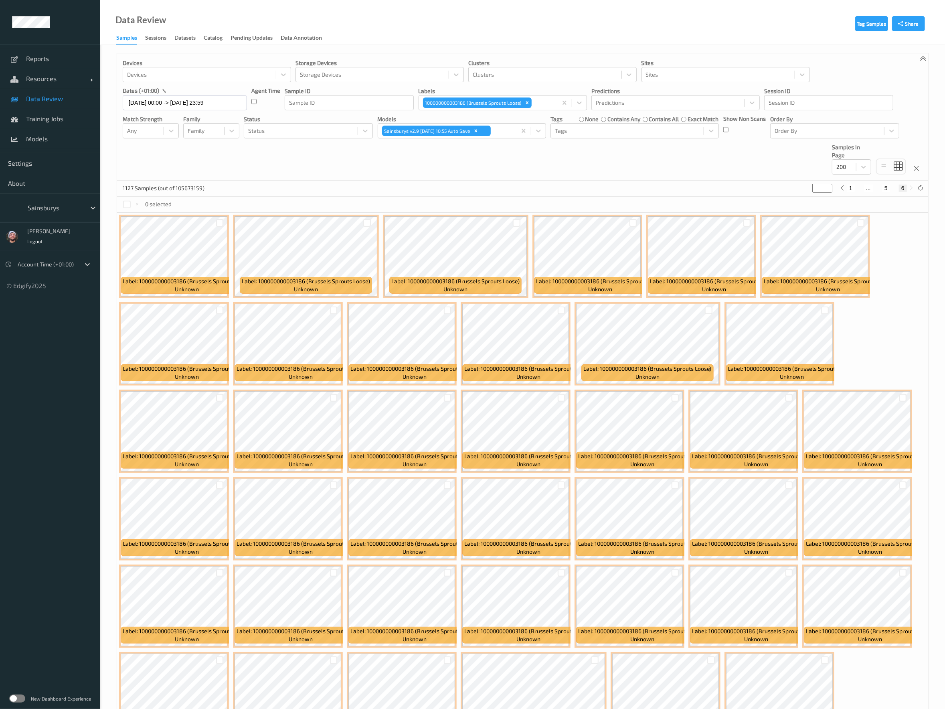
click at [67, 446] on ul "Reports Resources Devices Clusters Sites Data Review Training Jobs Models Setti…" at bounding box center [50, 354] width 100 height 709
click at [594, 165] on div "Devices Devices Storage Devices Storage Devices Clusters Clusters Sites Sites d…" at bounding box center [522, 116] width 811 height 127
click at [529, 104] on icon "Remove 100000000003186 (Brussels Sprouts Loose)" at bounding box center [528, 103] width 6 height 6
type input "*"
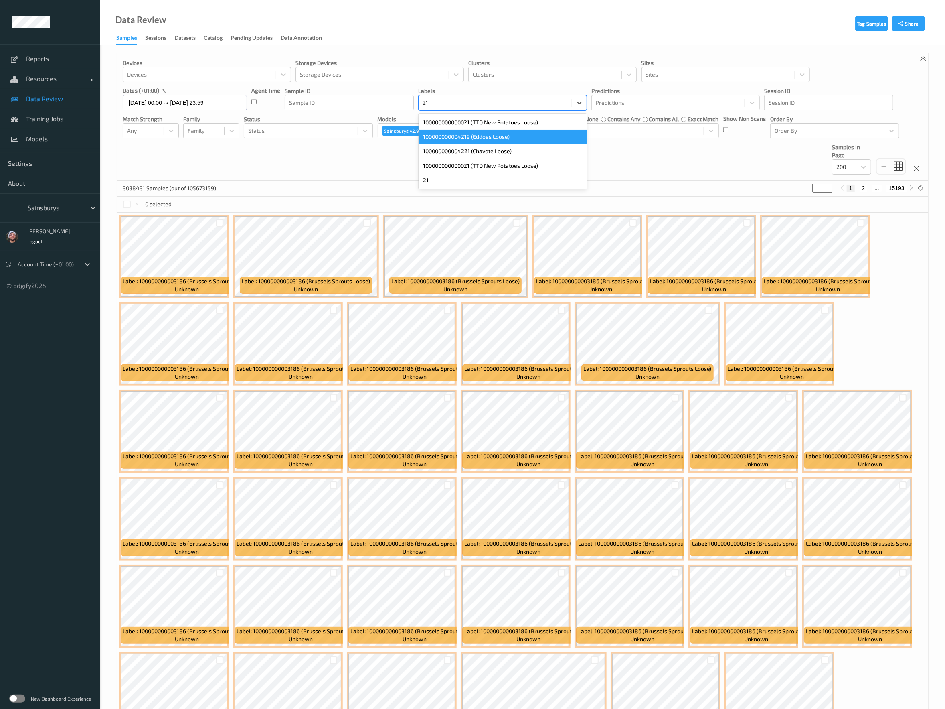
type input "21"
click at [620, 148] on div "Devices Devices Storage Devices Storage Devices Clusters Clusters Sites Sites d…" at bounding box center [522, 116] width 811 height 127
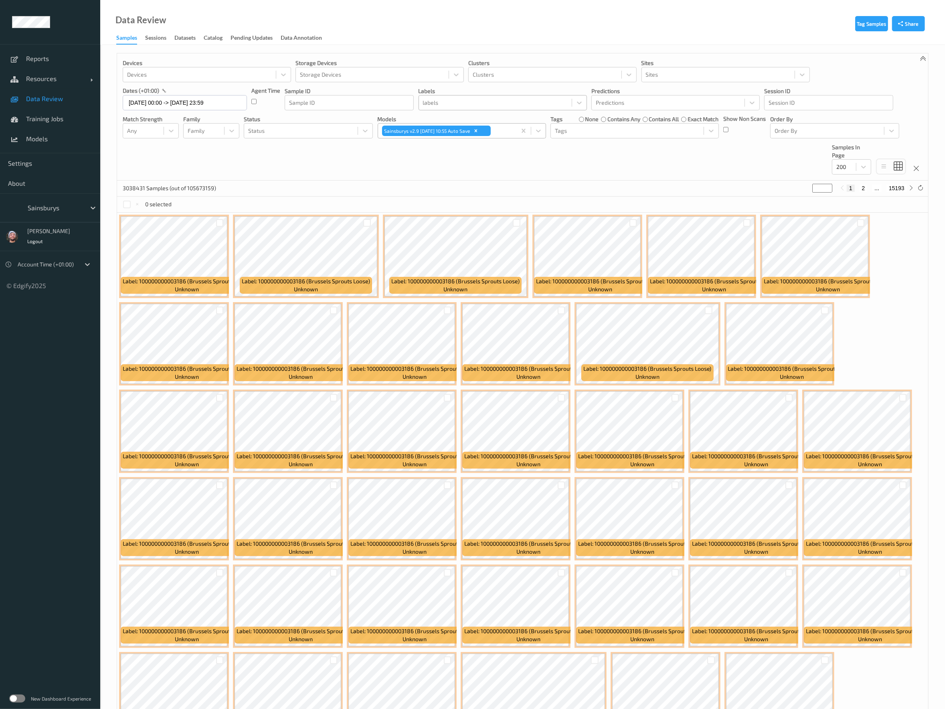
drag, startPoint x: 573, startPoint y: 170, endPoint x: 436, endPoint y: 127, distance: 144.3
click at [573, 170] on div "Devices Devices Storage Devices Storage Devices Clusters Clusters Sites Sites d…" at bounding box center [522, 116] width 811 height 127
click at [443, 101] on div at bounding box center [495, 103] width 145 height 10
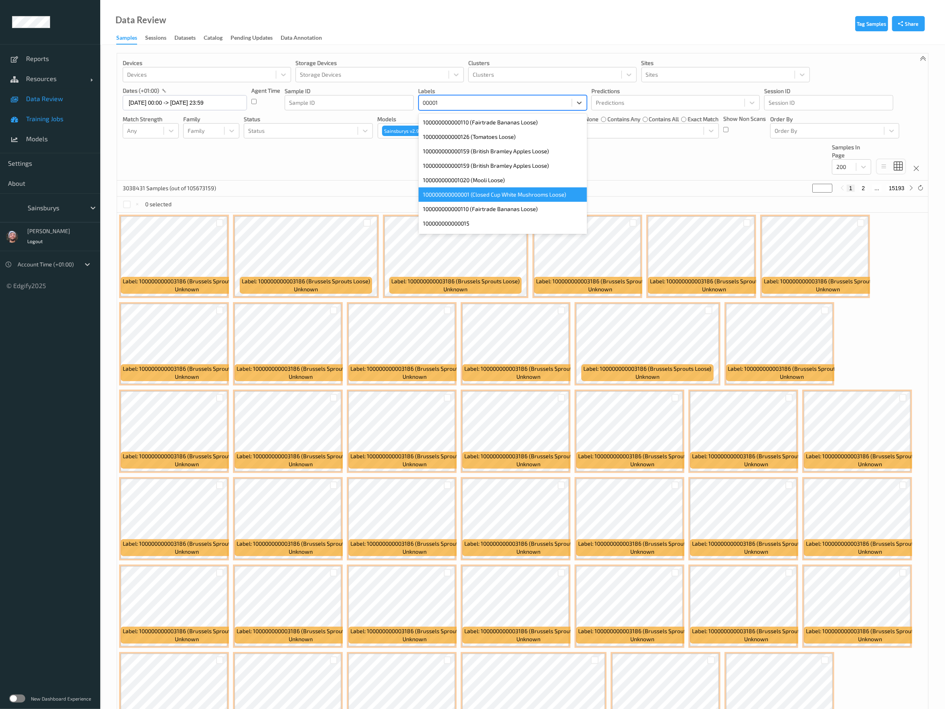
type input "00001"
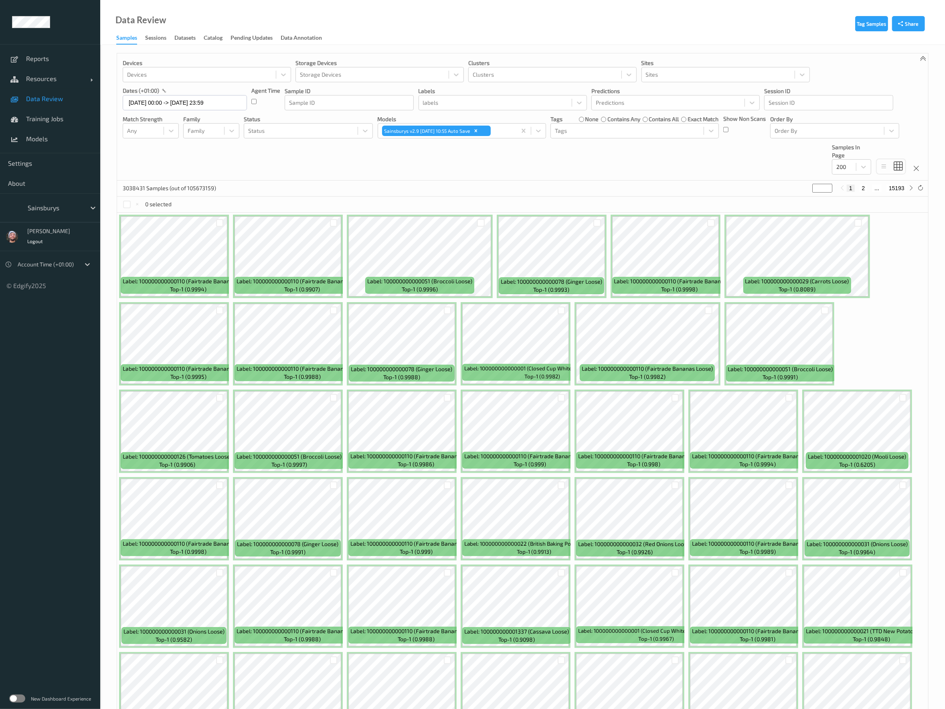
click at [700, 158] on div "Devices Devices Storage Devices Storage Devices Clusters Clusters Sites Sites d…" at bounding box center [522, 116] width 811 height 127
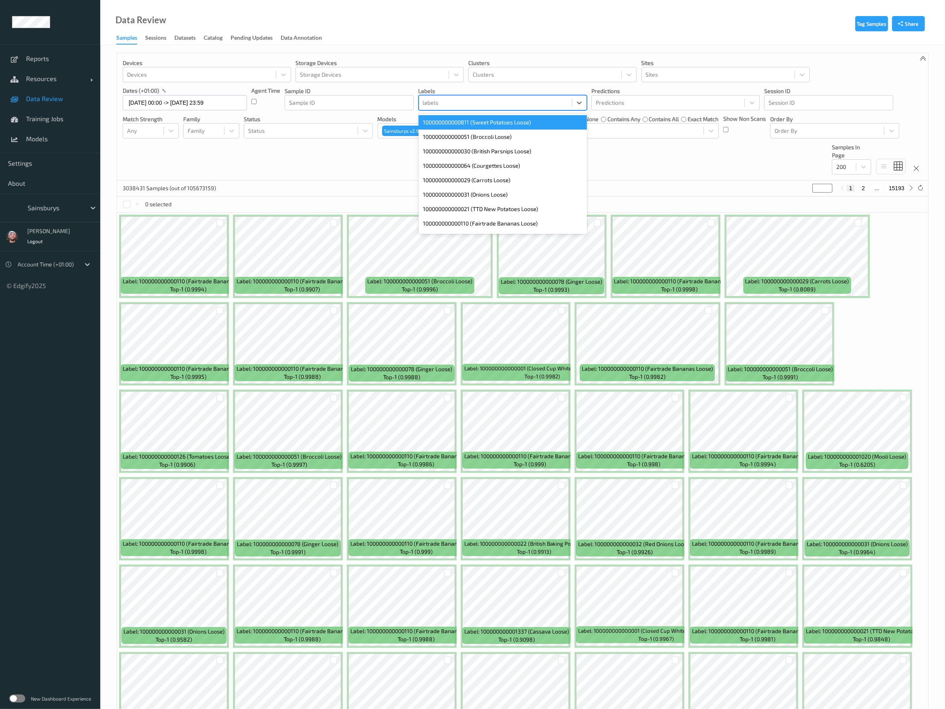
click at [483, 102] on div at bounding box center [495, 103] width 145 height 10
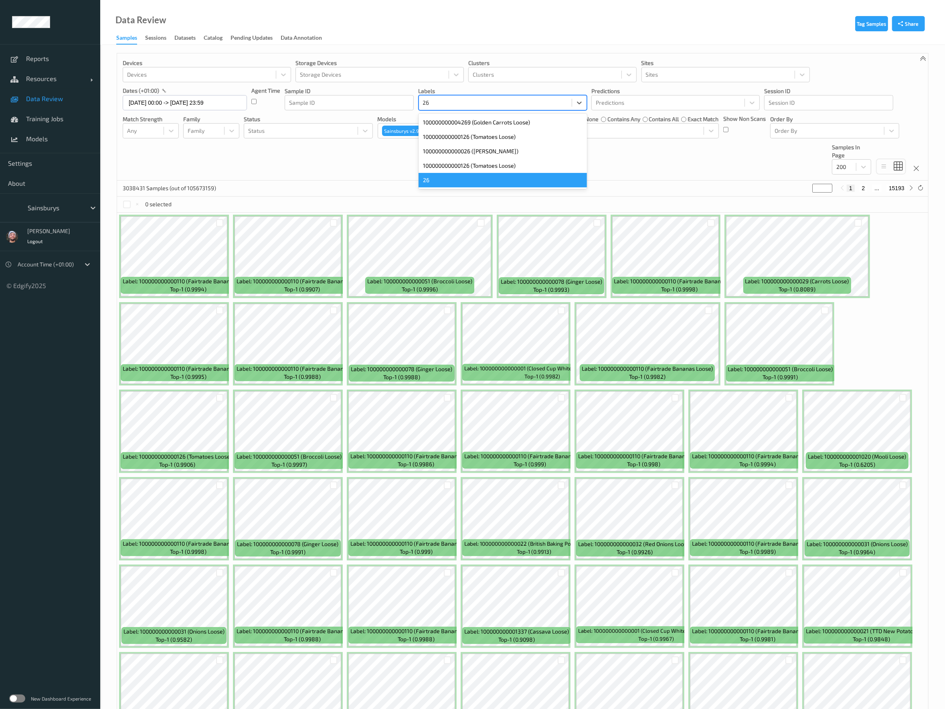
type input "26"
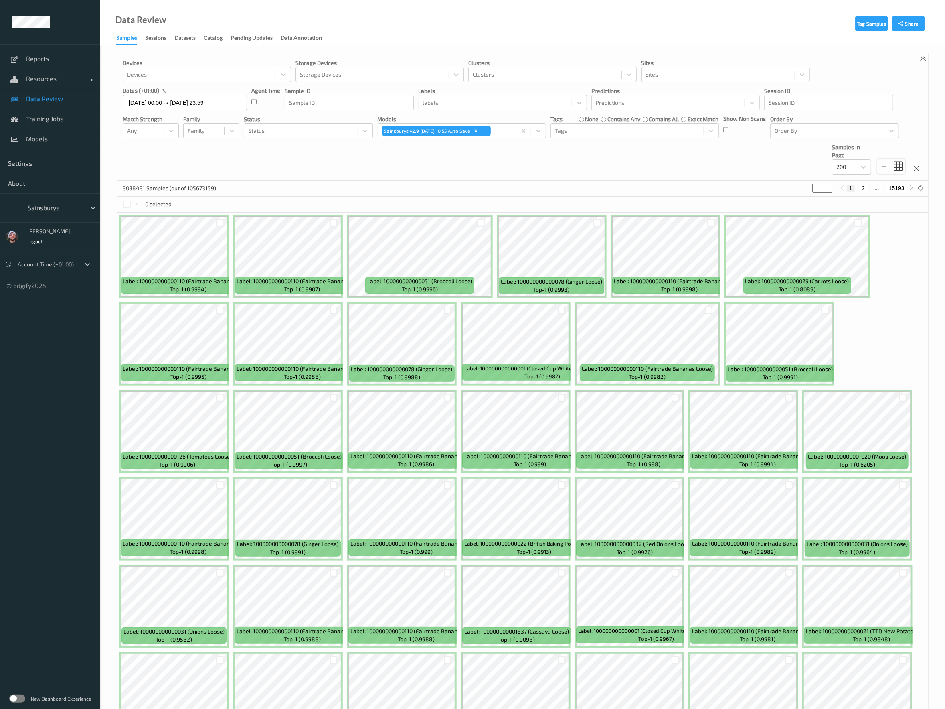
click at [626, 162] on div "Devices Devices Storage Devices Storage Devices Clusters Clusters Sites Sites d…" at bounding box center [522, 116] width 811 height 127
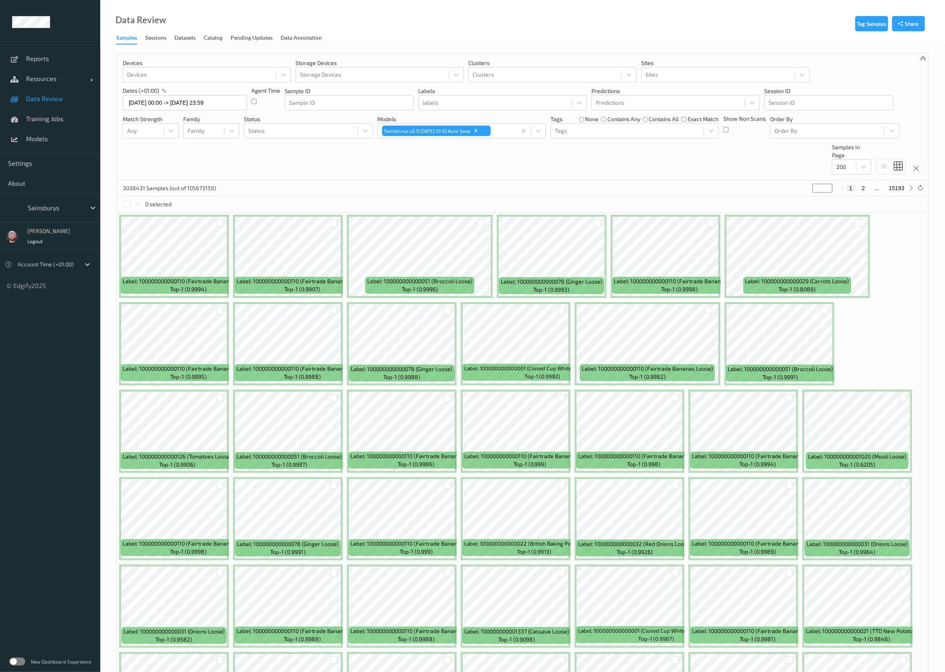
click at [448, 175] on div "Devices Devices Storage Devices Storage Devices Clusters Clusters Sites Sites d…" at bounding box center [522, 116] width 811 height 127
click at [452, 161] on div "Devices Devices Storage Devices Storage Devices Clusters Clusters Sites Sites d…" at bounding box center [522, 116] width 811 height 127
click at [496, 100] on div at bounding box center [495, 103] width 145 height 10
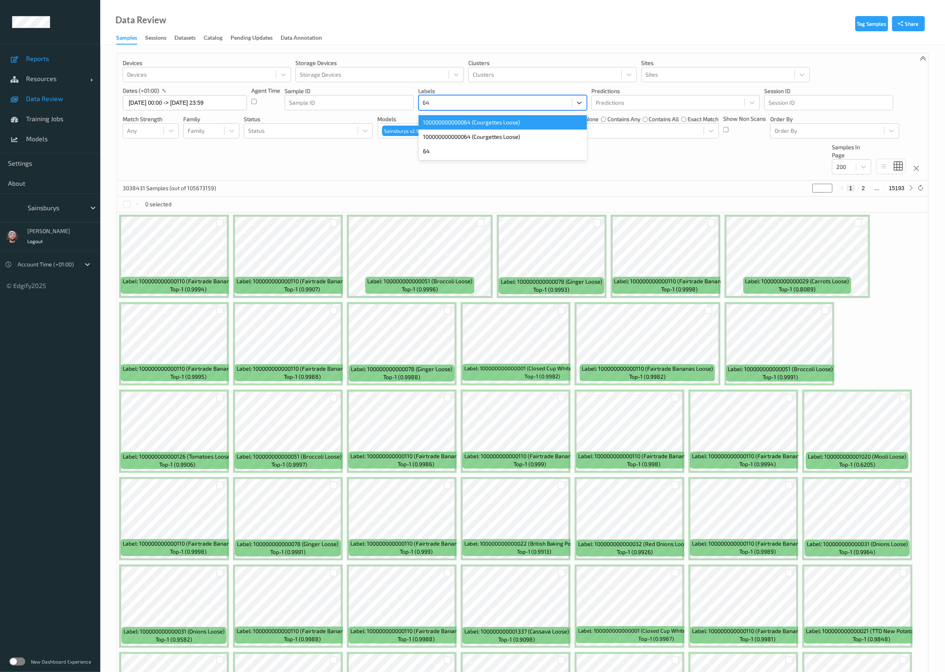
type input "64"
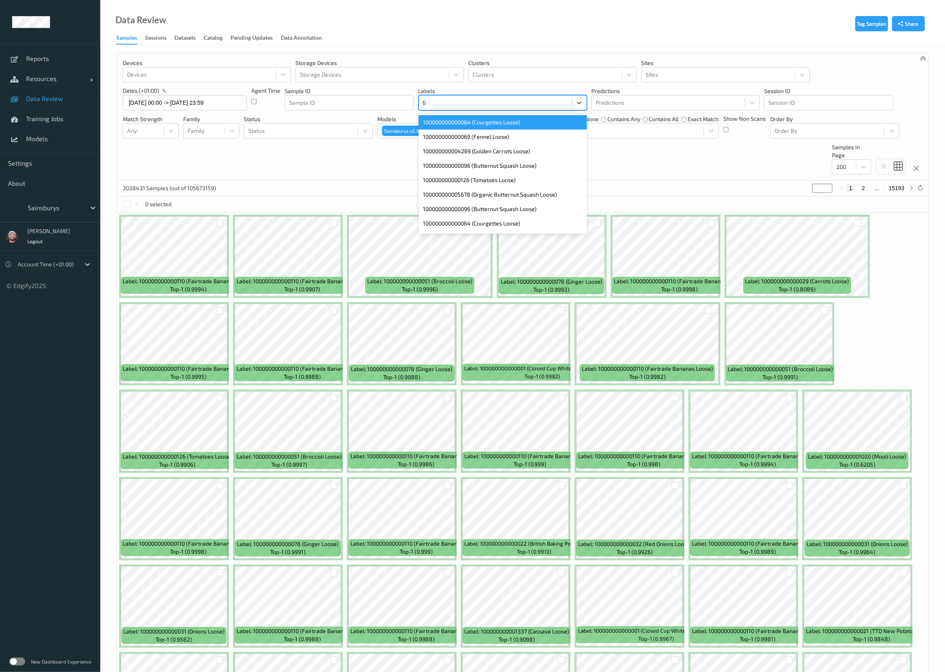
type input "69"
click at [463, 123] on div "100000000000069 (Fennel Loose)" at bounding box center [503, 122] width 168 height 14
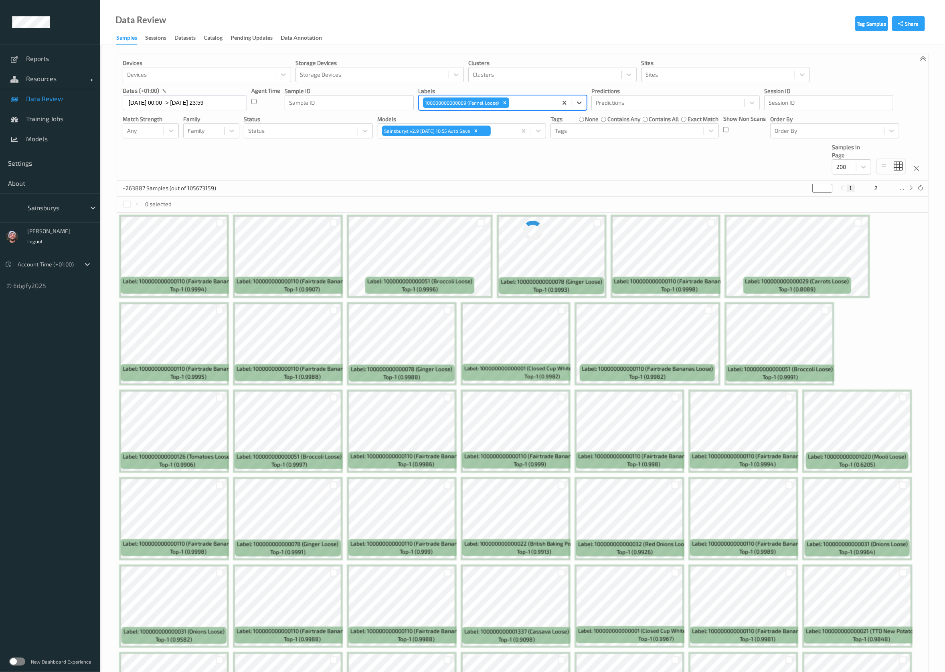
click at [323, 162] on div "Devices Devices Storage Devices Storage Devices Clusters Clusters Sites Sites d…" at bounding box center [522, 116] width 811 height 127
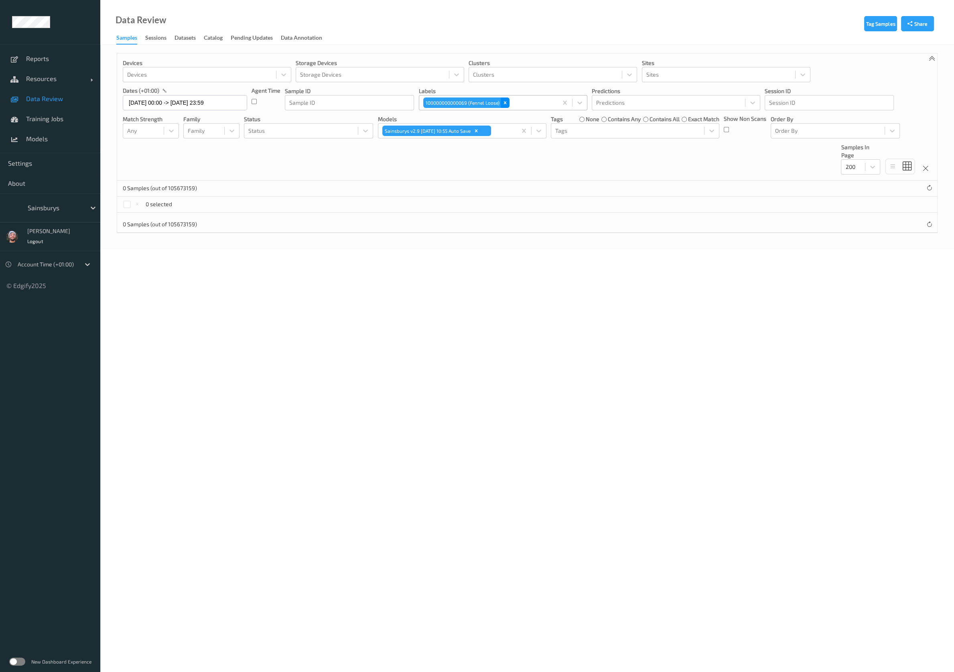
click at [501, 103] on div "Remove 100000000000069 (Fennel Loose)" at bounding box center [504, 102] width 9 height 10
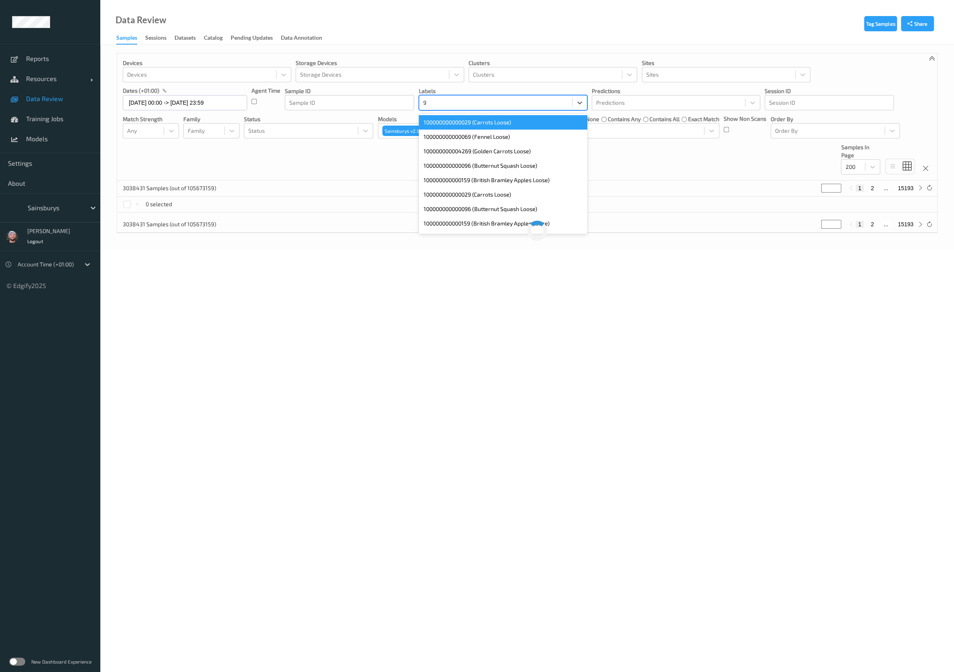
type input "96"
click at [508, 122] on div "100000000000096 (Butternut Squash Loose)" at bounding box center [503, 122] width 168 height 14
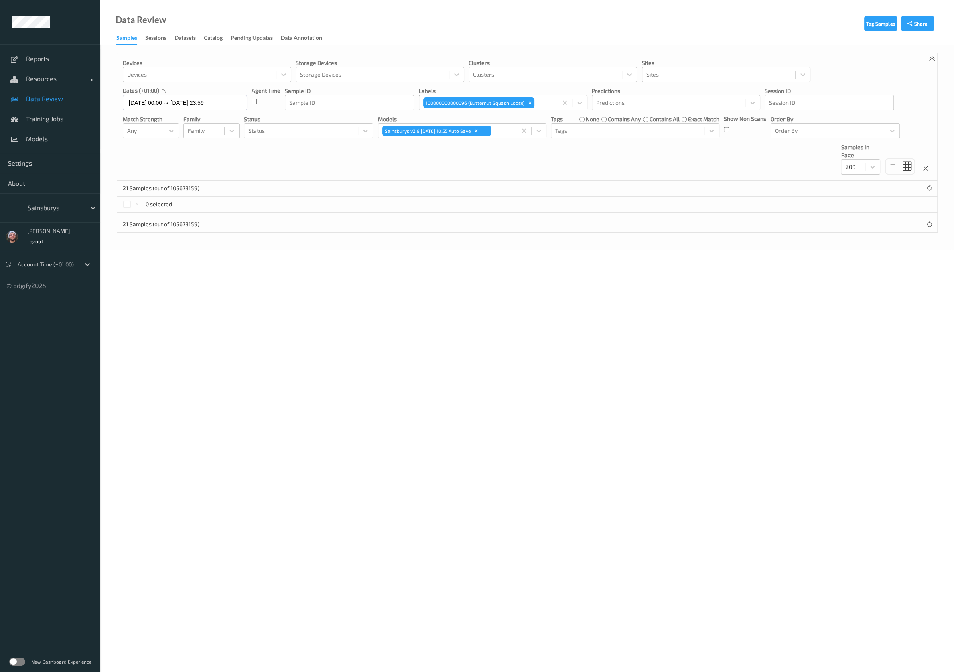
click at [377, 353] on body "Reports Resources Devices Clusters Sites Data Review Training Jobs Models Setti…" at bounding box center [477, 336] width 954 height 672
click at [531, 104] on icon "Remove 100000000000096 (Butternut Squash Loose)" at bounding box center [530, 103] width 6 height 6
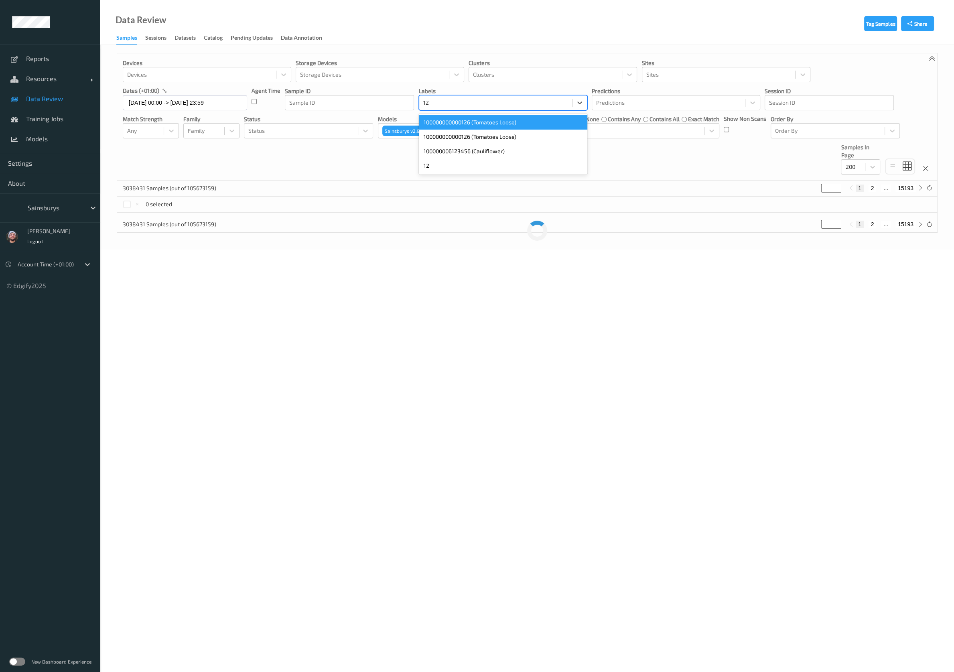
type input "126"
click at [492, 142] on div "100000000000126 (Tomatoes Loose)" at bounding box center [503, 137] width 168 height 14
click at [514, 105] on div "Remove 100000000000126 (Tomatoes Loose)" at bounding box center [511, 102] width 9 height 10
type input "159"
click at [462, 102] on div at bounding box center [495, 103] width 145 height 10
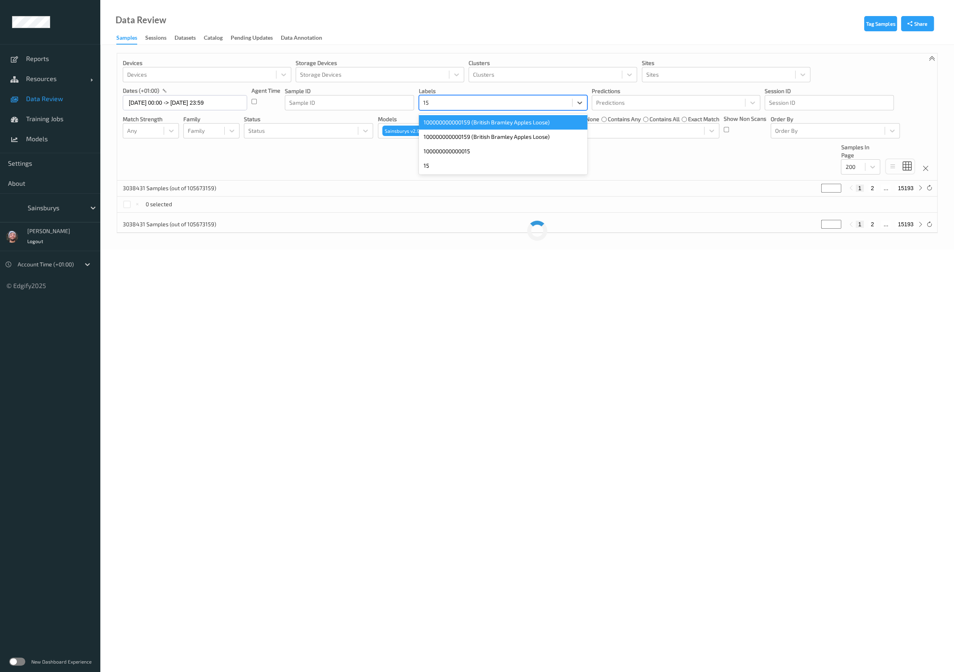
type input "159"
click at [468, 138] on div "100000000000159 (British Bramley Apples Loose)" at bounding box center [503, 137] width 168 height 14
click at [183, 101] on input "01/09/2025 00:00 -> 18/09/2025 23:59" at bounding box center [185, 102] width 124 height 15
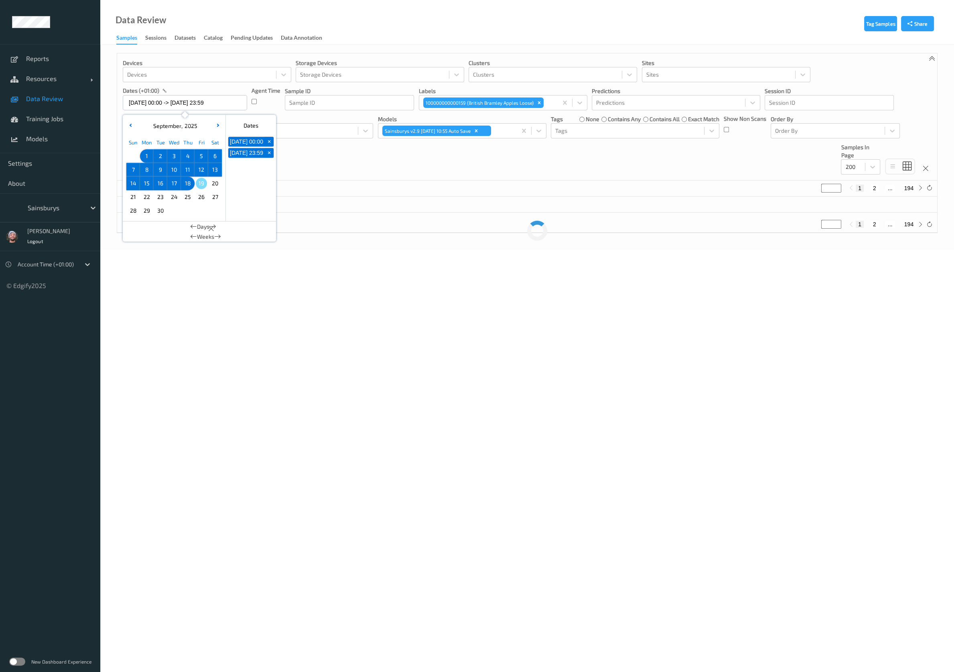
click at [190, 181] on span "18" at bounding box center [187, 183] width 11 height 11
click at [184, 179] on span "18" at bounding box center [187, 183] width 11 height 11
click at [178, 180] on span "17" at bounding box center [173, 183] width 11 height 11
click at [202, 184] on span "19" at bounding box center [201, 183] width 11 height 11
type input "17/09/2025 00:00 -> 19/09/2025 23:59"
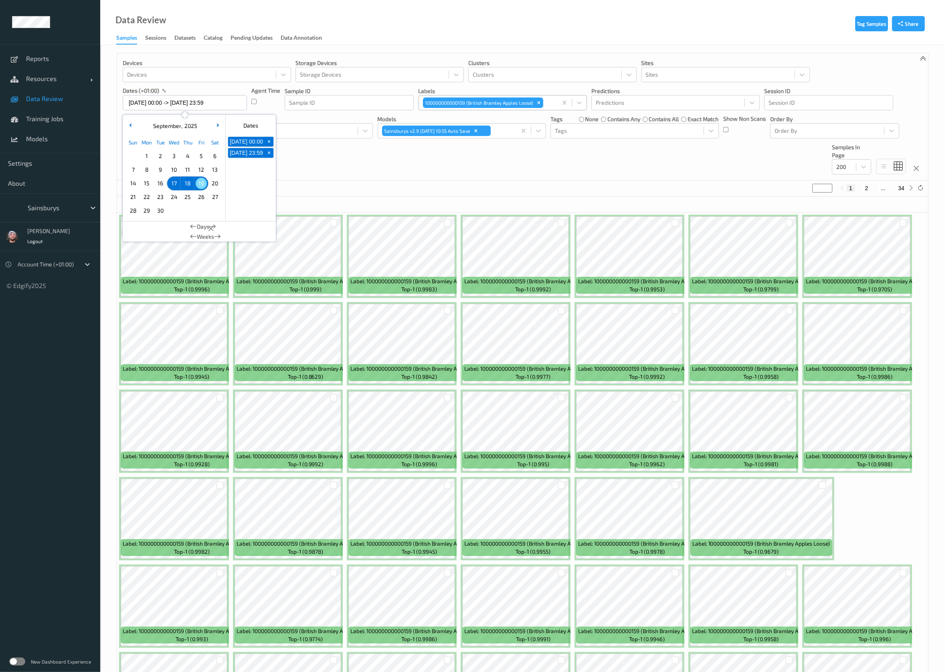
click at [549, 99] on div at bounding box center [549, 103] width 8 height 10
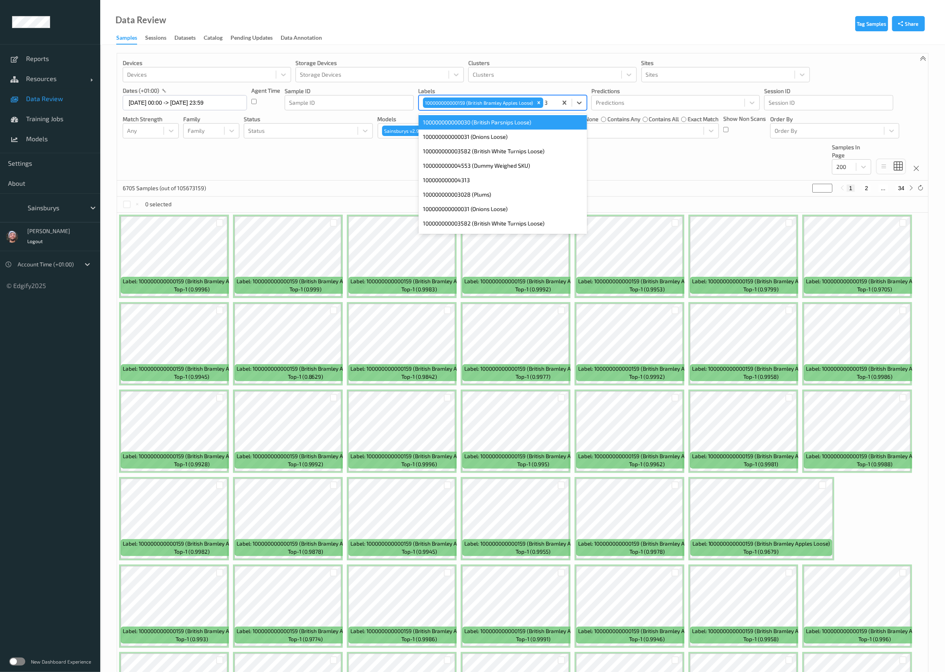
type input "35"
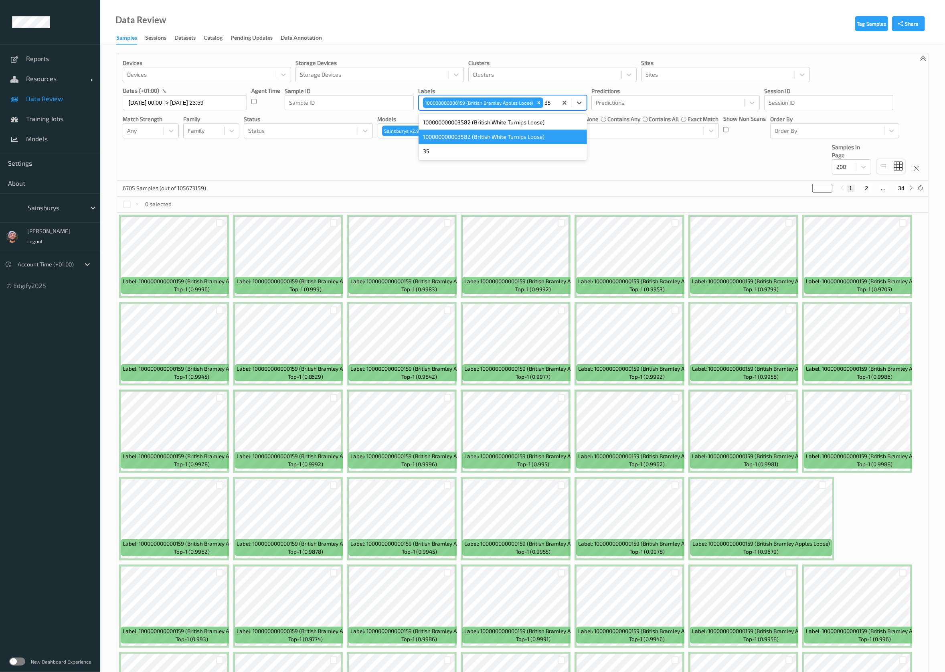
click at [522, 135] on div "100000000003582 (British White Turnips Loose)" at bounding box center [503, 137] width 168 height 14
click at [590, 165] on div "Devices Devices Storage Devices Storage Devices Clusters Clusters Sites Sites d…" at bounding box center [522, 116] width 811 height 127
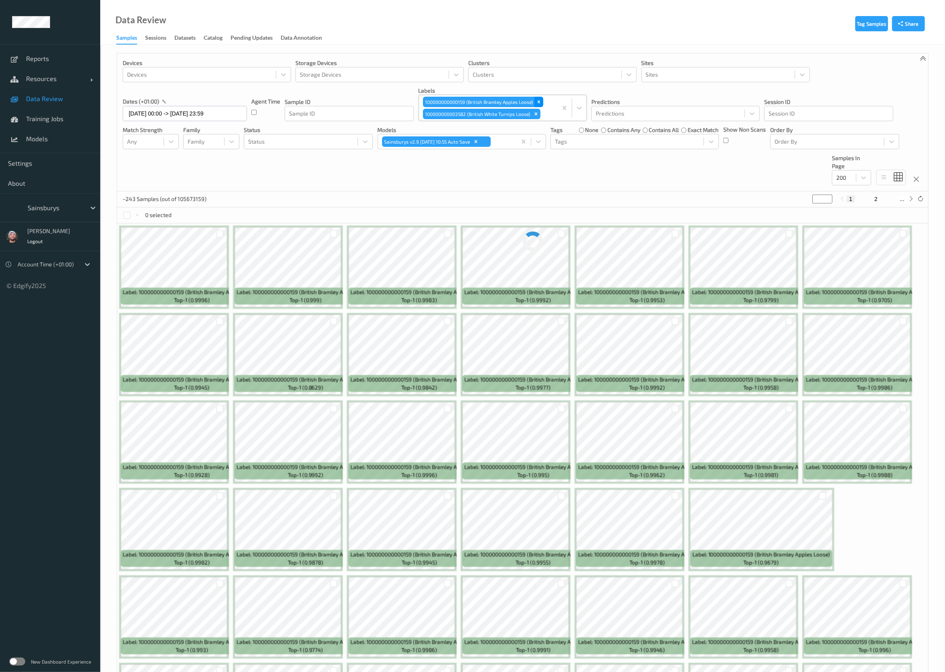
click at [540, 101] on icon "Remove 100000000000159 (British Bramley Apples Loose)" at bounding box center [539, 102] width 6 height 6
click at [387, 191] on div "~243 Samples (out of 105673159) * 1 2 ..." at bounding box center [522, 199] width 811 height 16
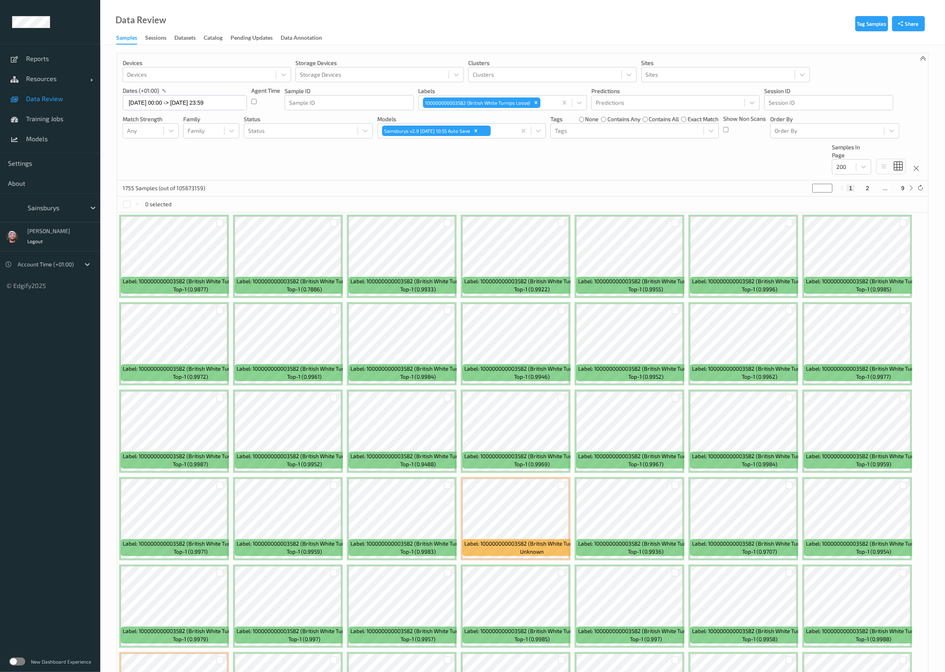
drag, startPoint x: 476, startPoint y: 158, endPoint x: 472, endPoint y: 154, distance: 6.0
click at [476, 158] on div "Devices Devices Storage Devices Storage Devices Clusters Clusters Sites Sites d…" at bounding box center [522, 116] width 811 height 127
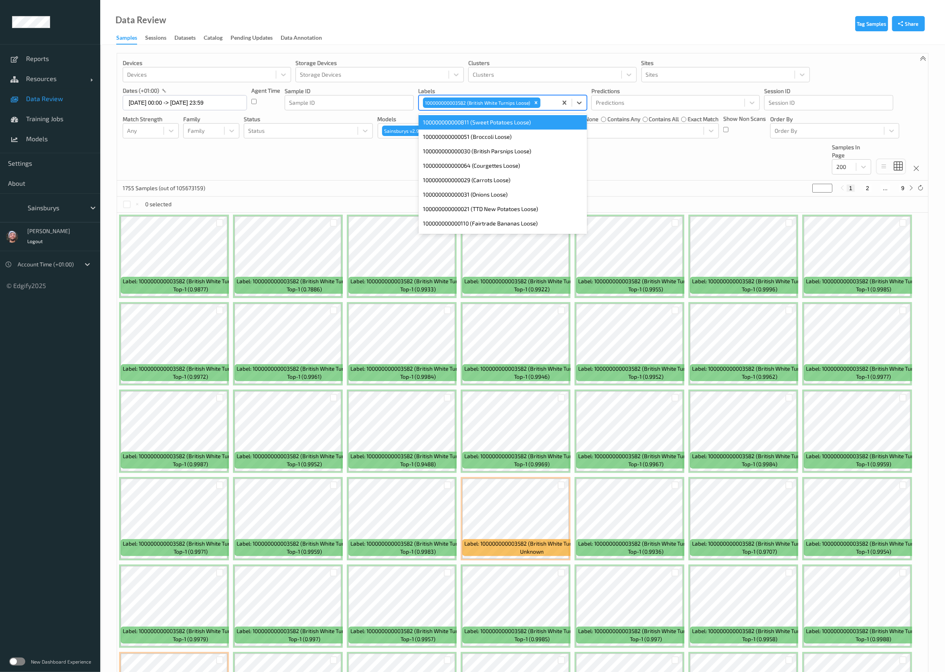
click at [548, 99] on div at bounding box center [547, 103] width 11 height 10
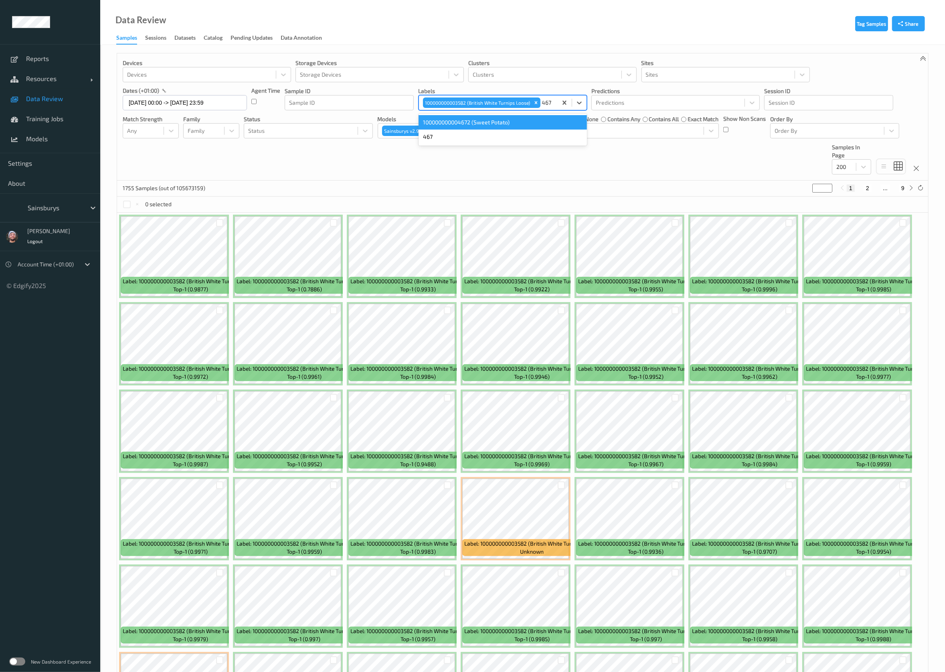
type input "467"
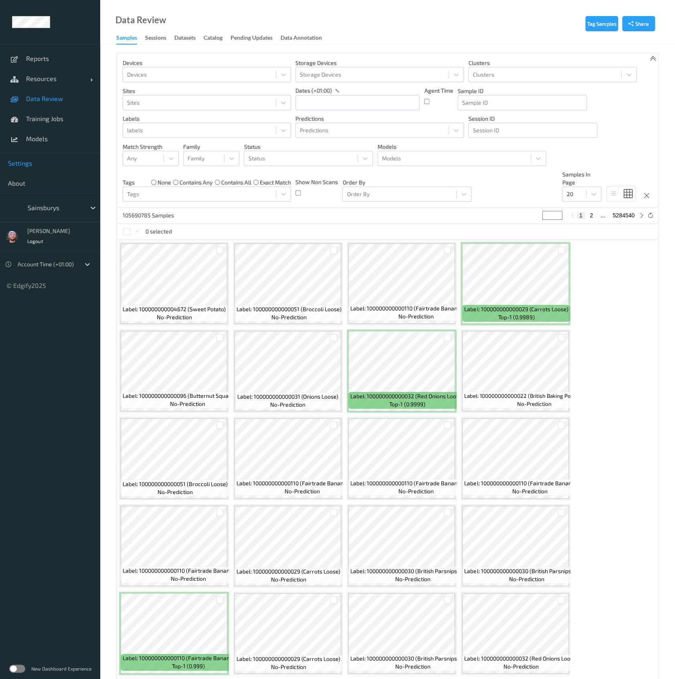
click at [53, 163] on span "Settings" at bounding box center [50, 163] width 84 height 8
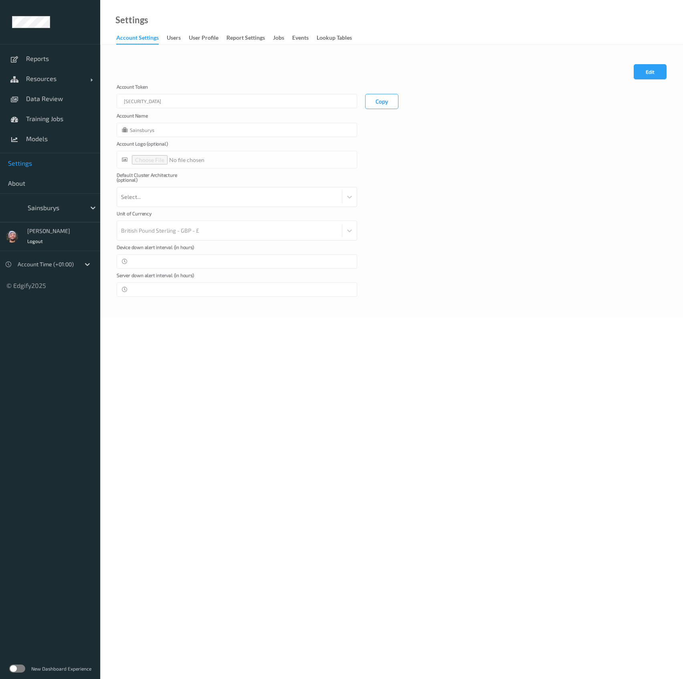
click at [459, 119] on form "Cancel Edit Save Account [AUTH_TOKEN] Copy Account Name Sainsburys Account Logo…" at bounding box center [392, 180] width 550 height 233
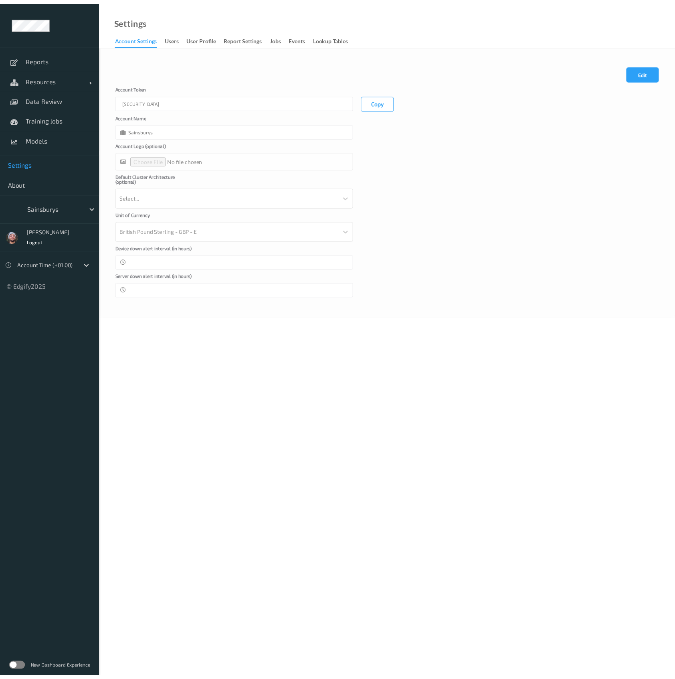
scroll to position [0, 151]
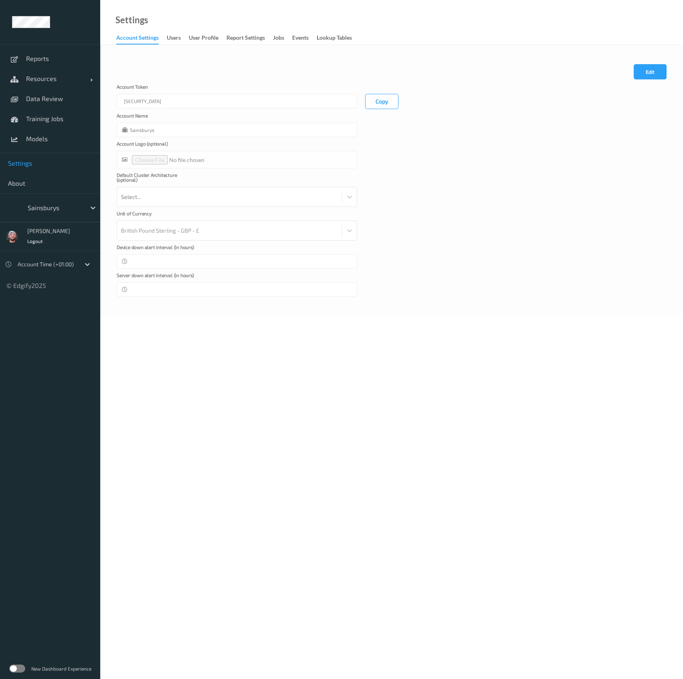
click at [430, 103] on div "Account [AUTH_TOKEN] Copy" at bounding box center [392, 96] width 550 height 25
click at [52, 81] on span "Resources" at bounding box center [58, 79] width 64 height 8
click at [42, 101] on span "Devices" at bounding box center [59, 99] width 66 height 8
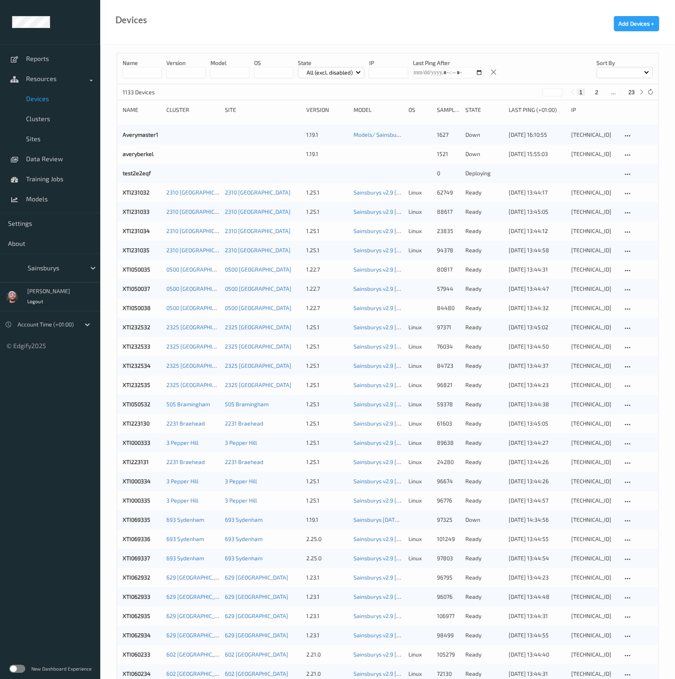
click at [144, 75] on input at bounding box center [142, 72] width 39 height 11
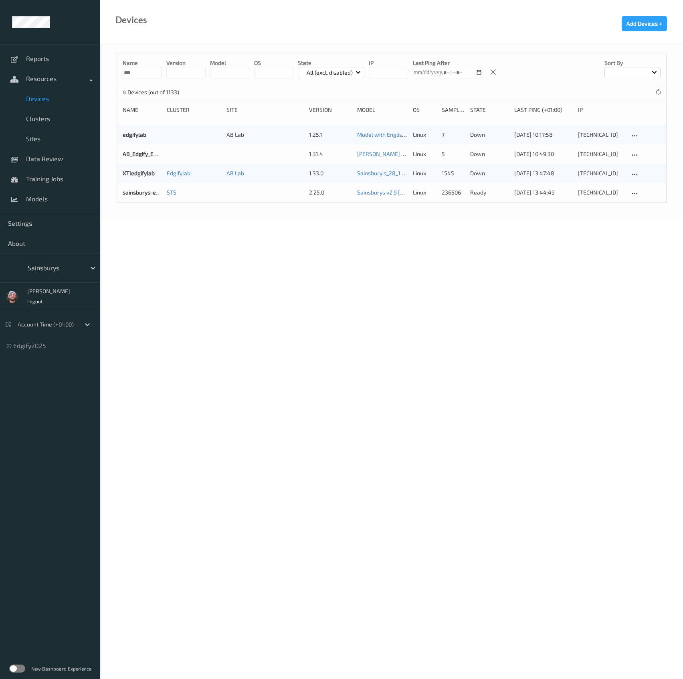
type input "***"
click at [234, 22] on div "Devices Add Devices +" at bounding box center [391, 22] width 583 height 45
click at [141, 188] on div "sainsburys-edgibox STS 2.25.0 Sainsburys v2.9 [DATE] 10:55 Auto Save linux 2365…" at bounding box center [391, 192] width 549 height 19
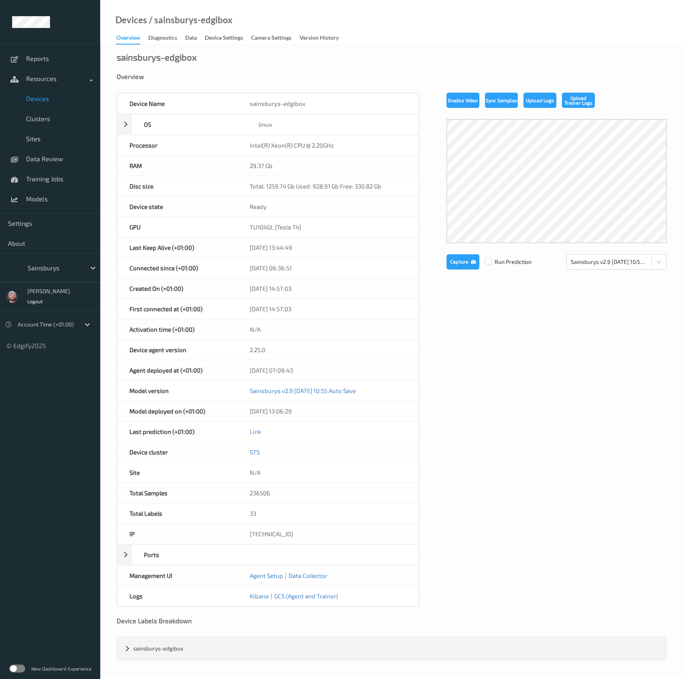
click at [214, 33] on link "Device Settings" at bounding box center [228, 37] width 46 height 11
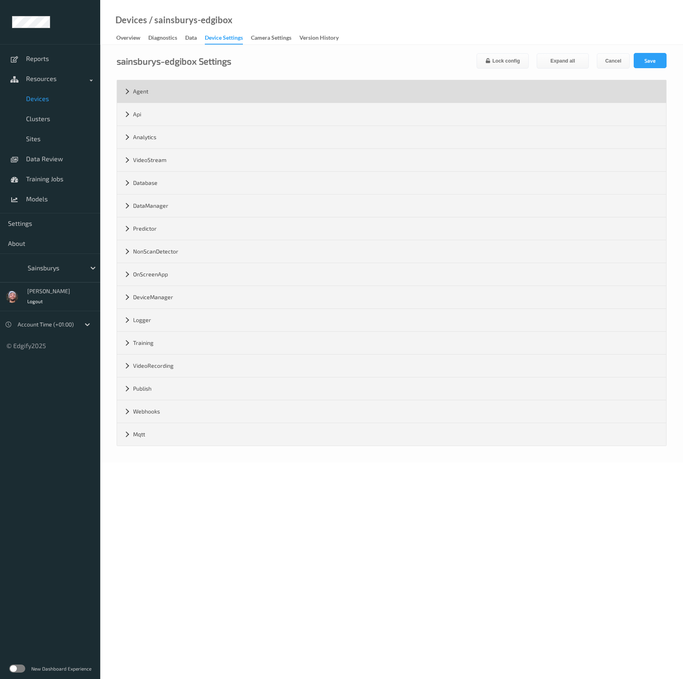
click at [159, 98] on div "Agent" at bounding box center [391, 91] width 549 height 22
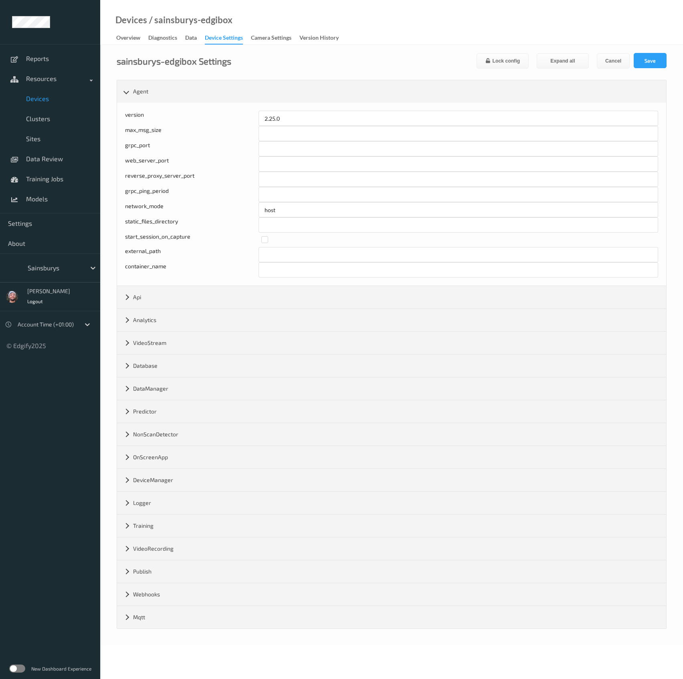
drag, startPoint x: 292, startPoint y: 69, endPoint x: 278, endPoint y: 76, distance: 15.8
click at [292, 69] on form "sainsburys-edgibox Settings Lock config Expand all Cancel Save Agent version 2.…" at bounding box center [392, 341] width 550 height 576
click at [49, 178] on span "Training Jobs" at bounding box center [59, 179] width 66 height 8
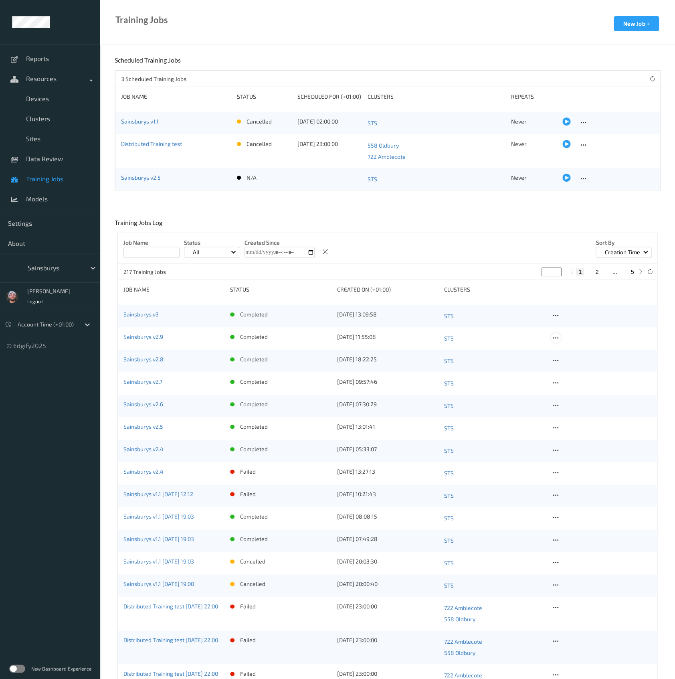
click at [558, 338] on icon at bounding box center [556, 337] width 7 height 7
click at [565, 368] on div "Copy Job" at bounding box center [574, 366] width 19 height 8
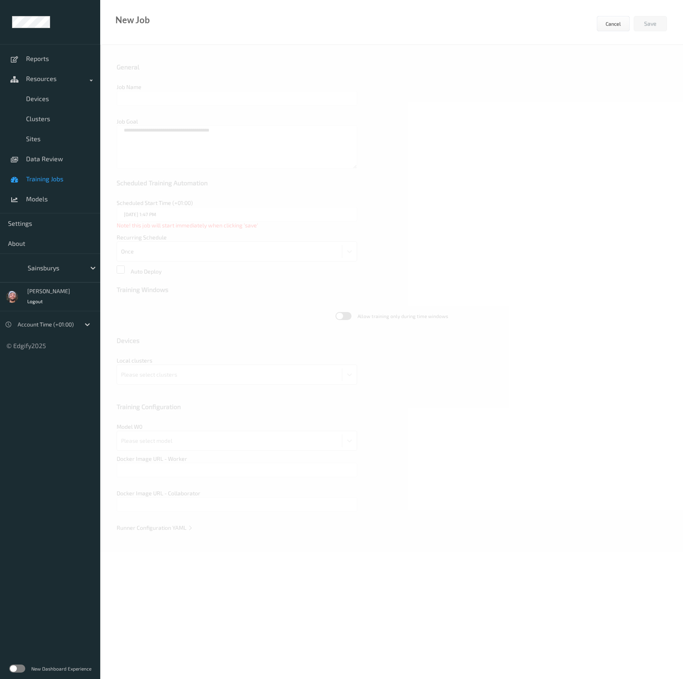
type input "Sainsburys v2.9"
type textarea "**********"
type input "edgify/edgify-worker-cuda:[DATE]"
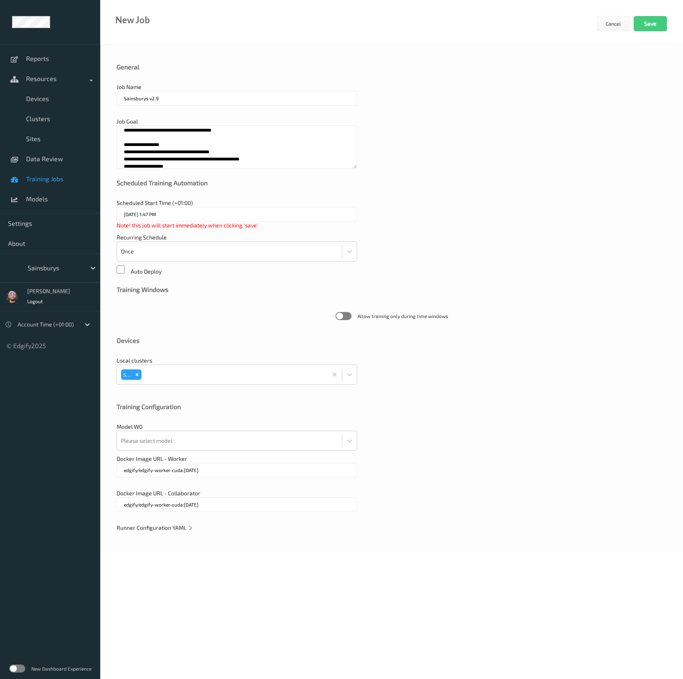
click at [404, 186] on div "Scheduled Training Automation" at bounding box center [392, 183] width 550 height 8
click at [188, 525] on icon at bounding box center [191, 527] width 6 height 7
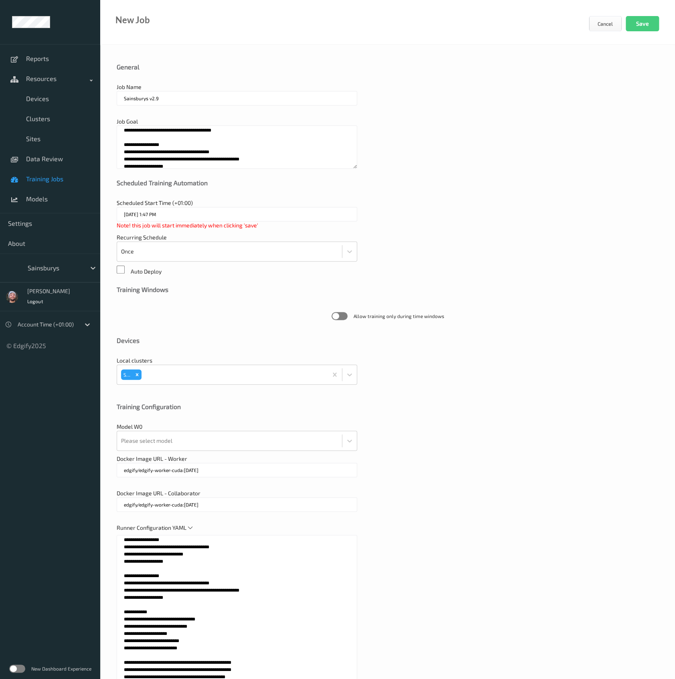
click at [185, 527] on span "Runner Configuration YAML" at bounding box center [155, 527] width 77 height 7
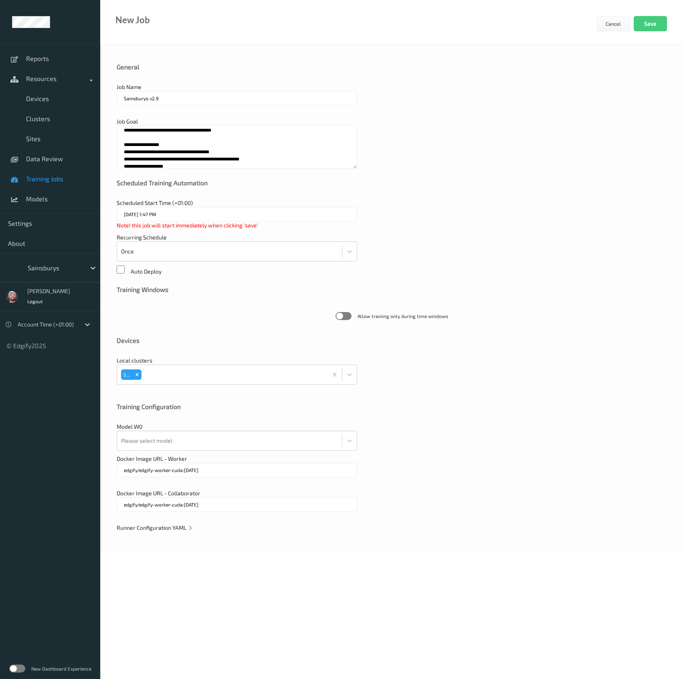
click at [166, 533] on div "**********" at bounding box center [391, 298] width 583 height 507
click at [175, 524] on span "Runner Configuration YAML" at bounding box center [155, 527] width 77 height 7
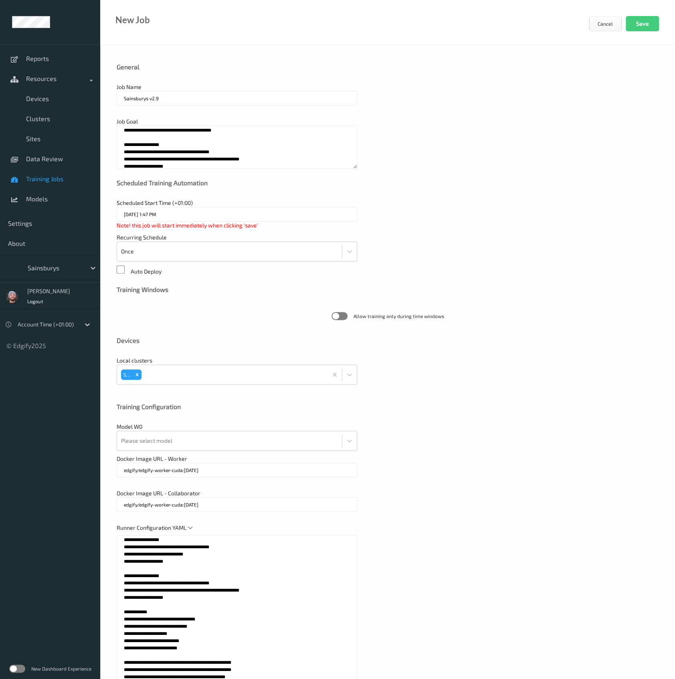
scroll to position [84, 0]
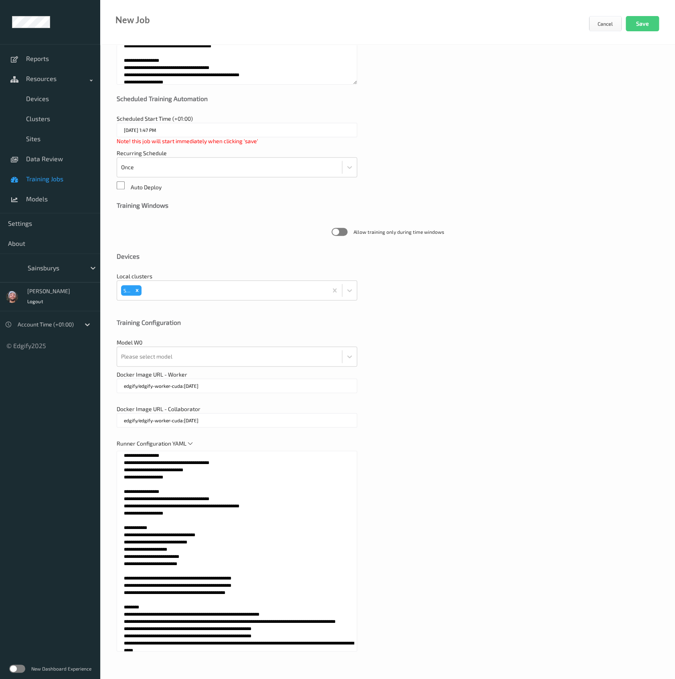
click at [244, 509] on textarea at bounding box center [237, 551] width 241 height 201
paste textarea "**********"
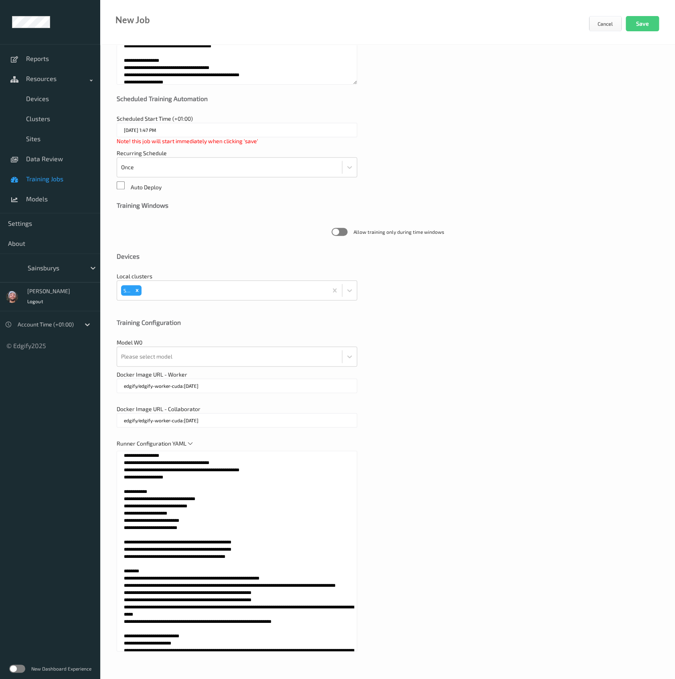
scroll to position [0, 0]
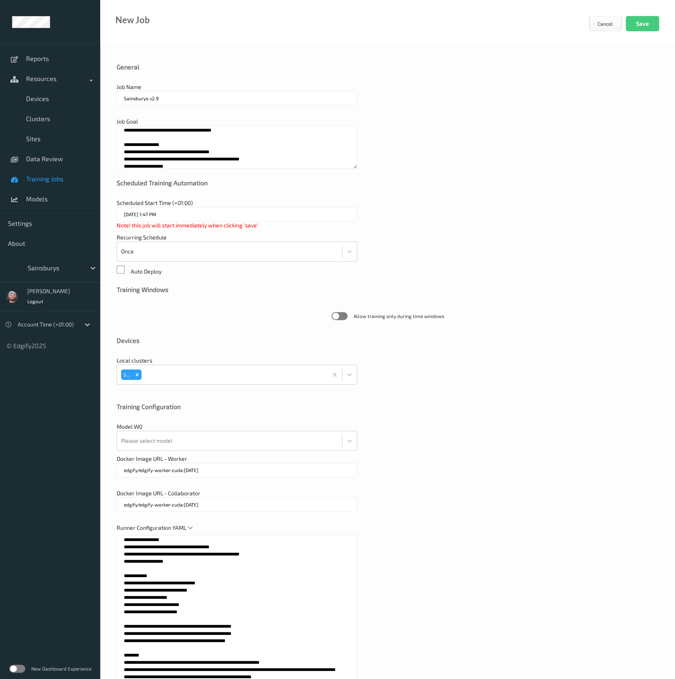
drag, startPoint x: 144, startPoint y: 547, endPoint x: 112, endPoint y: 532, distance: 35.7
click at [112, 532] on div "**********" at bounding box center [387, 404] width 575 height 719
type textarea "**********"
click at [196, 153] on textarea "**********" at bounding box center [237, 147] width 241 height 43
click at [257, 165] on textarea "**********" at bounding box center [237, 147] width 241 height 43
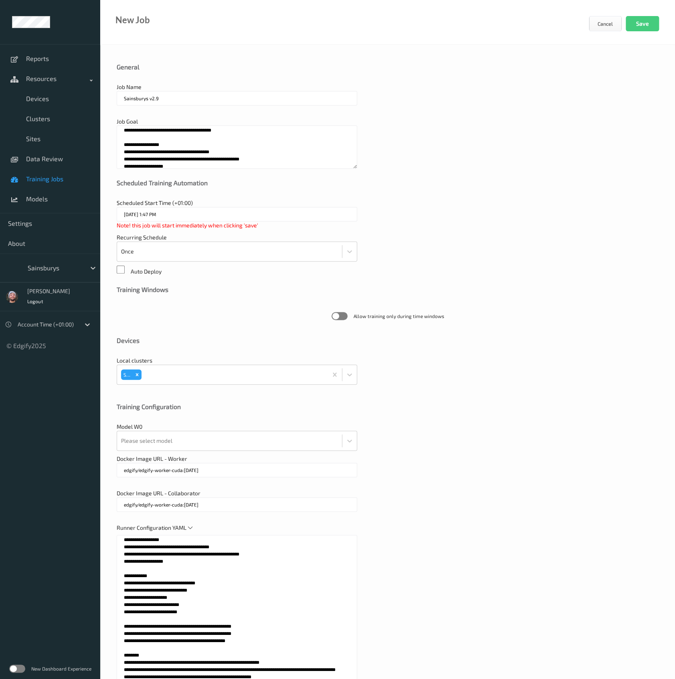
scroll to position [2, 0]
drag, startPoint x: 172, startPoint y: 163, endPoint x: 119, endPoint y: 141, distance: 58.1
click at [119, 141] on textarea "**********" at bounding box center [237, 147] width 241 height 43
paste textarea
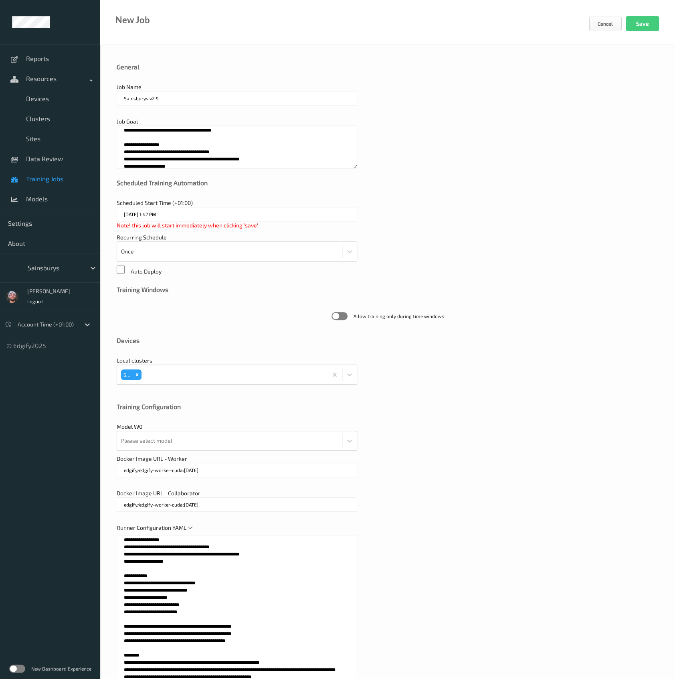
type textarea "**********"
click at [183, 98] on input "Sainsburys v2.9" at bounding box center [237, 98] width 241 height 14
type input "Sainsburys v3.1"
click at [453, 267] on div "Auto Deploy" at bounding box center [388, 270] width 542 height 10
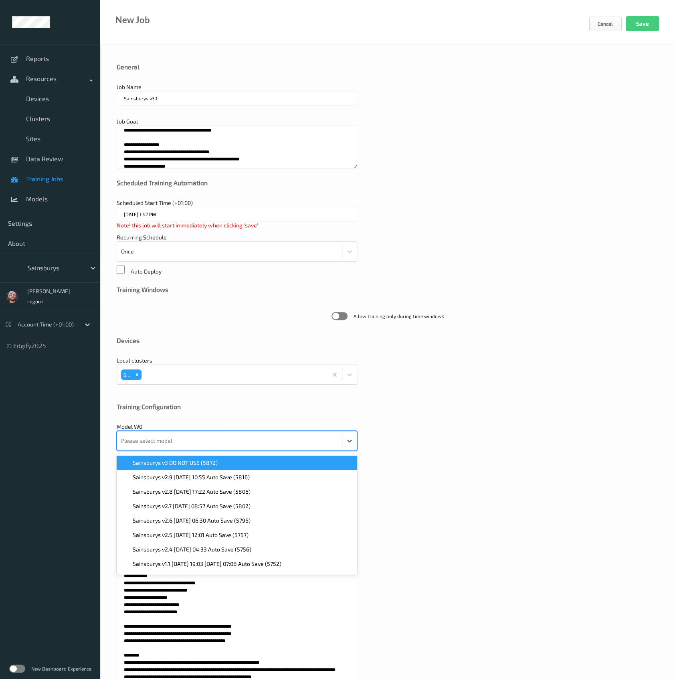
click at [198, 438] on div at bounding box center [229, 441] width 217 height 16
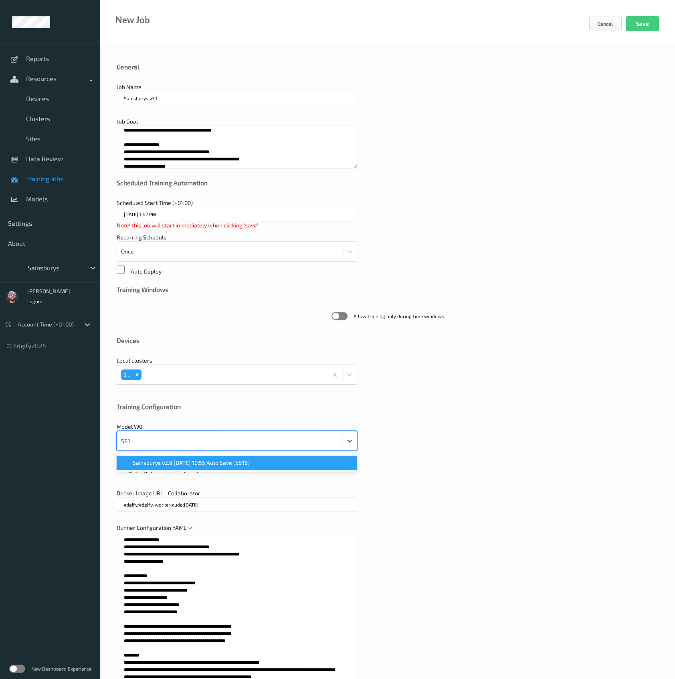
type input "5816"
click at [187, 471] on div "Sainsburys v2.9 [DATE] 10:55 Auto Save (5816)" at bounding box center [237, 463] width 241 height 18
click at [178, 461] on span "Sainsburys v2.9 [DATE] 10:55 Auto Save (5816)" at bounding box center [191, 463] width 117 height 8
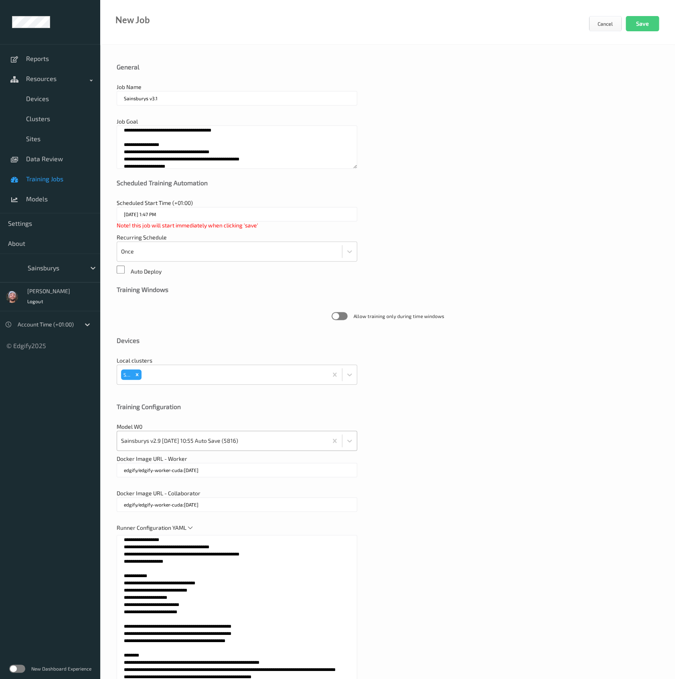
click at [205, 442] on div at bounding box center [222, 441] width 203 height 16
click at [289, 391] on div at bounding box center [237, 389] width 241 height 8
click at [202, 160] on textarea "**********" at bounding box center [237, 147] width 241 height 43
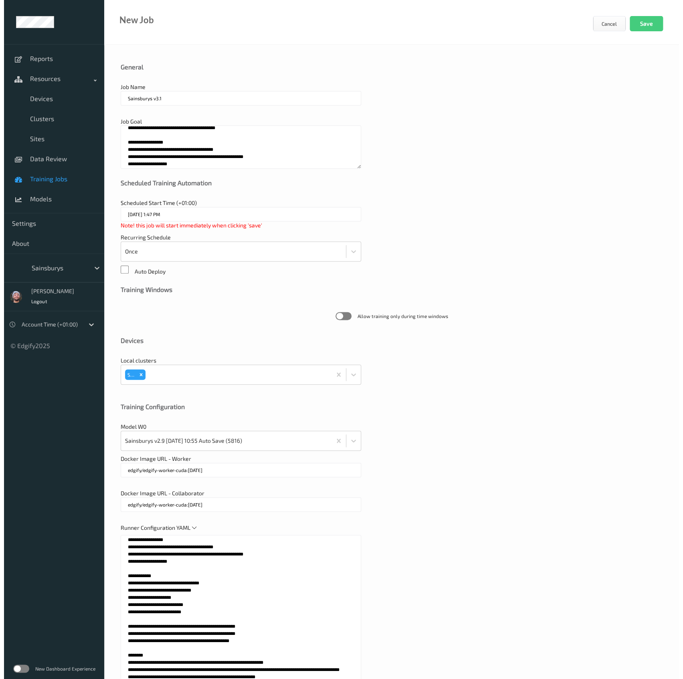
scroll to position [2, 0]
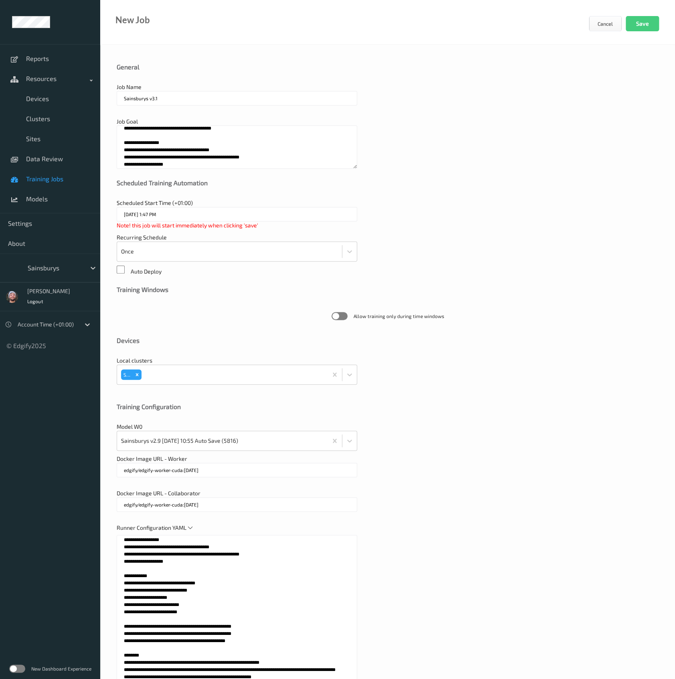
type textarea "**********"
click at [382, 109] on div "Job Name Sainsburys v3.1" at bounding box center [388, 98] width 542 height 30
click at [367, 227] on div "Scheduled Start Time (+01:00) [DATE] 1:47 PM Note! this job will start immediat…" at bounding box center [388, 214] width 542 height 30
click at [636, 24] on button "Save" at bounding box center [642, 23] width 33 height 15
